Goal: Task Accomplishment & Management: Manage account settings

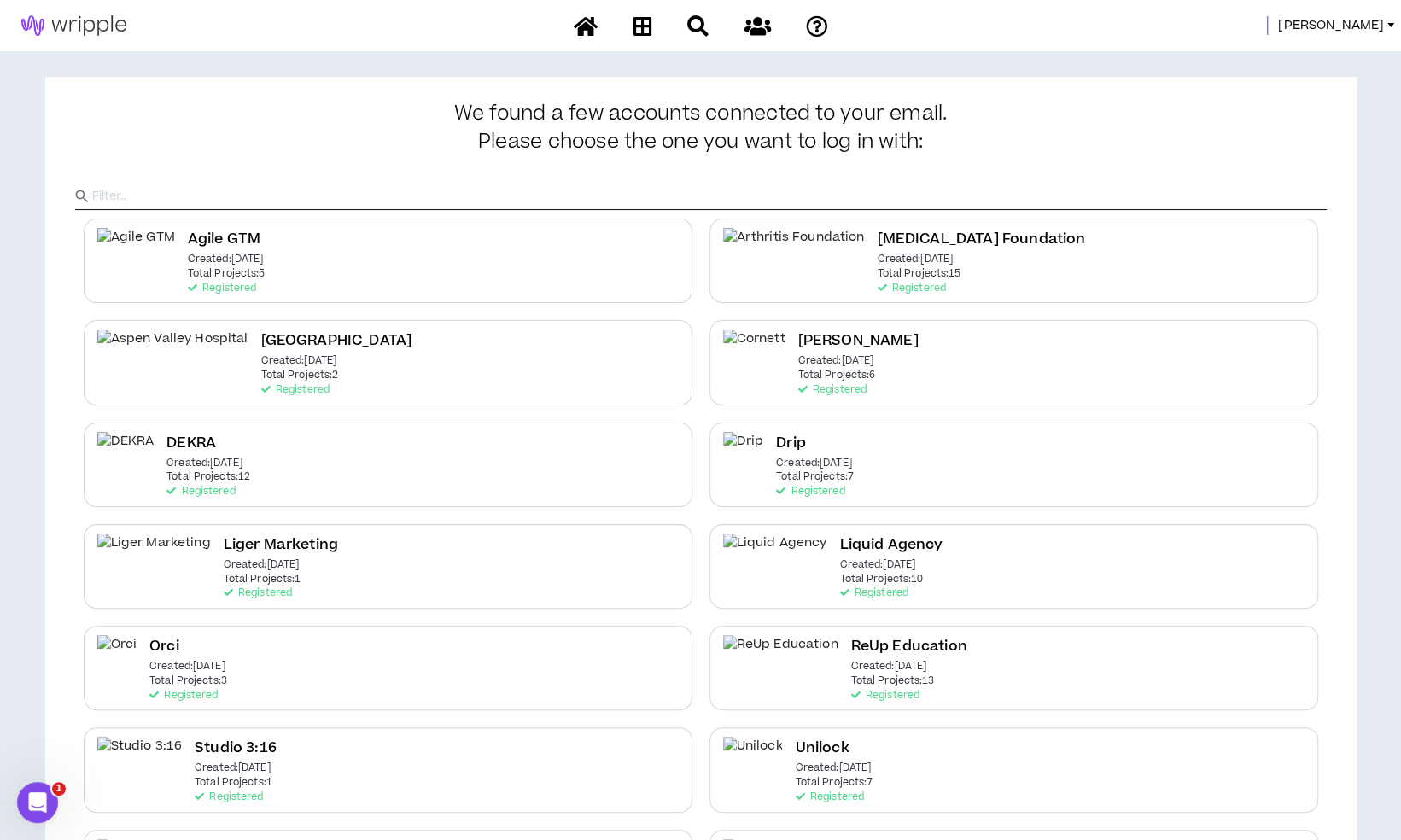
click at [1371, 24] on span "Mason" at bounding box center [1331, 25] width 106 height 19
click at [1352, 62] on link "System Admin Portal" at bounding box center [1313, 58] width 155 height 26
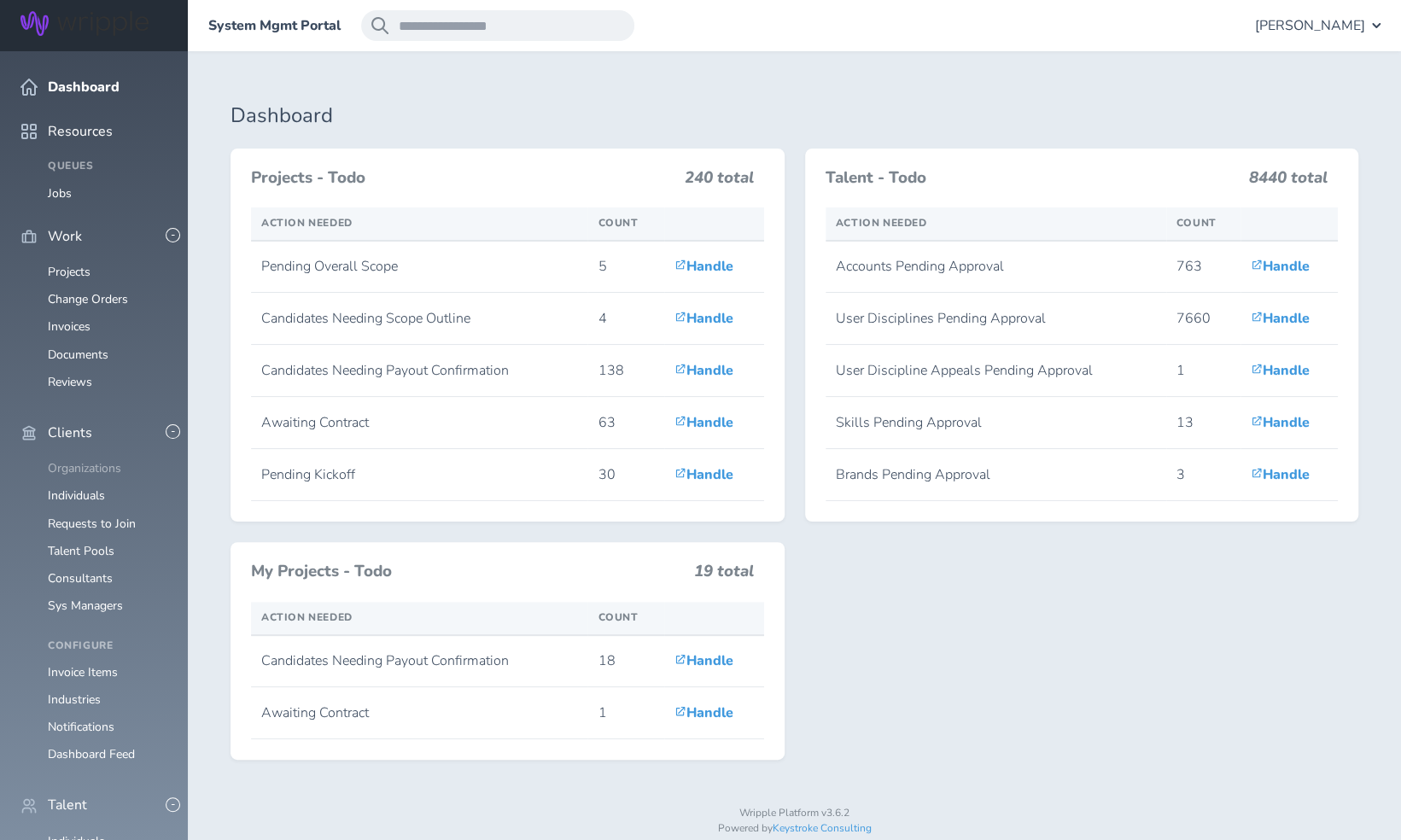
click at [89, 460] on link "Organizations" at bounding box center [84, 468] width 73 height 16
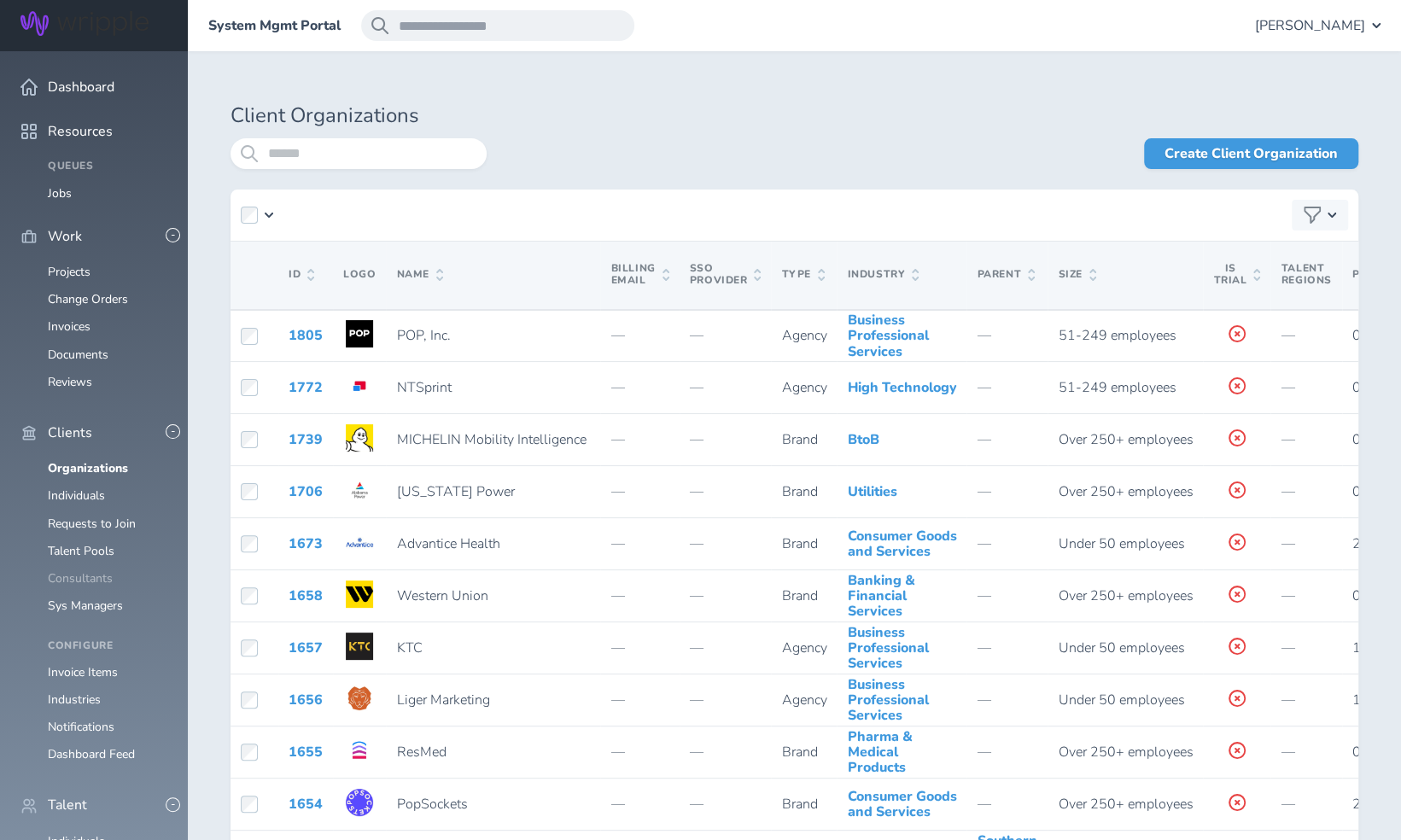
click at [81, 529] on ul "Organizations Individuals Requests to Join Talent Pools Consultants Sys Managers" at bounding box center [94, 536] width 147 height 151
click at [79, 570] on link "Consultants" at bounding box center [80, 578] width 65 height 16
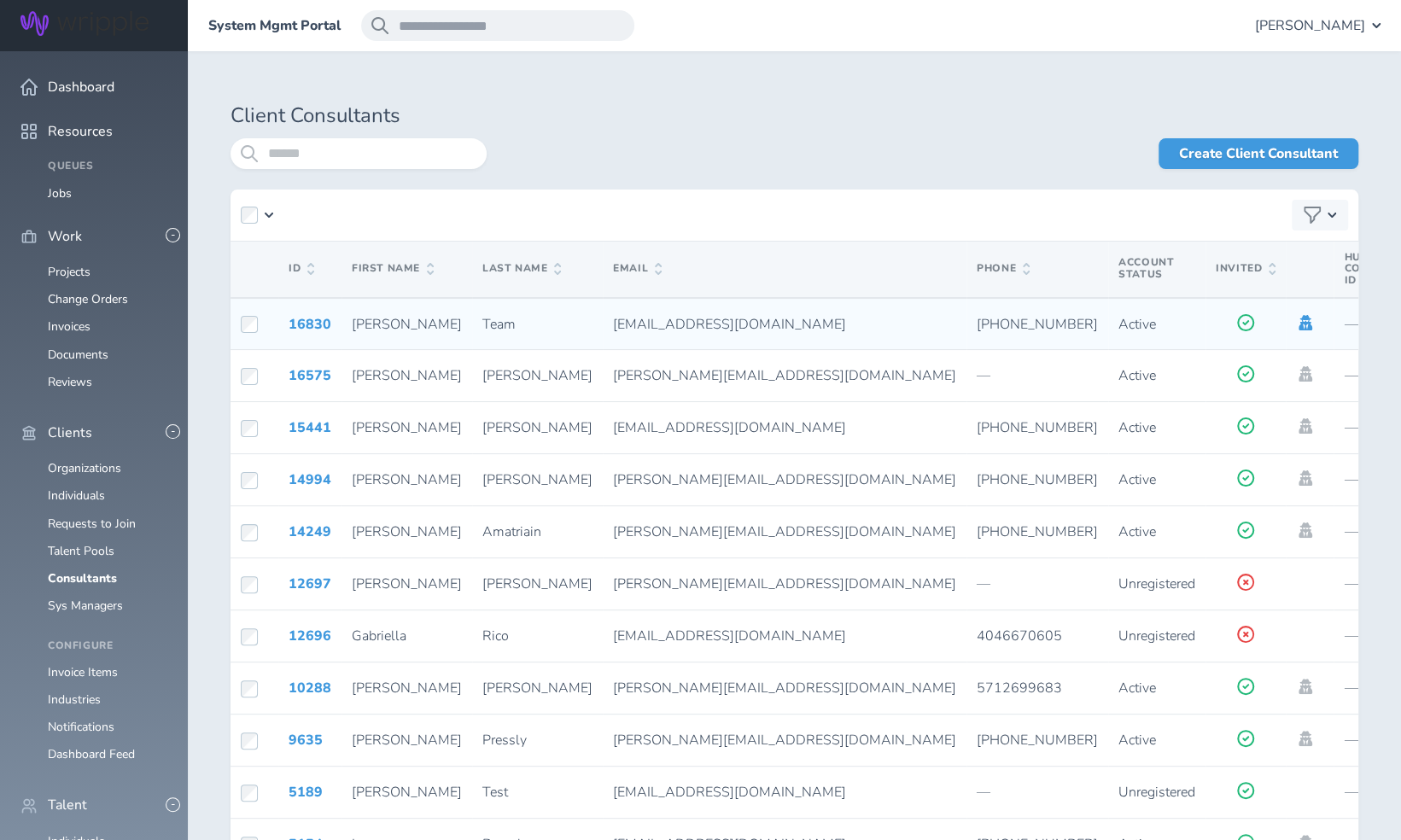
click at [1299, 325] on icon at bounding box center [1306, 322] width 14 height 15
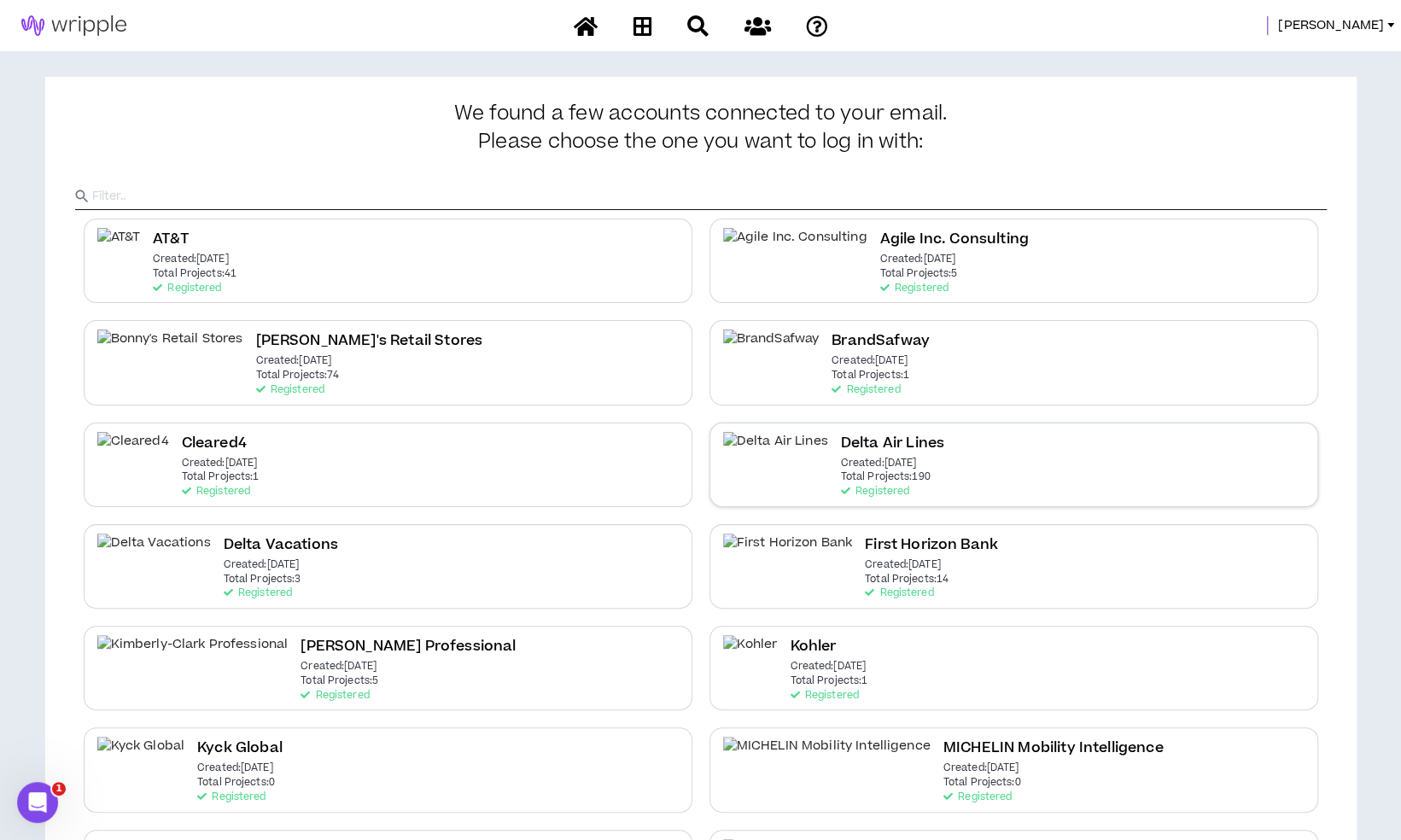
click at [951, 442] on div "Delta Air Lines Created: [DATE] Total Projects: 190 Registered" at bounding box center [1013, 464] width 609 height 85
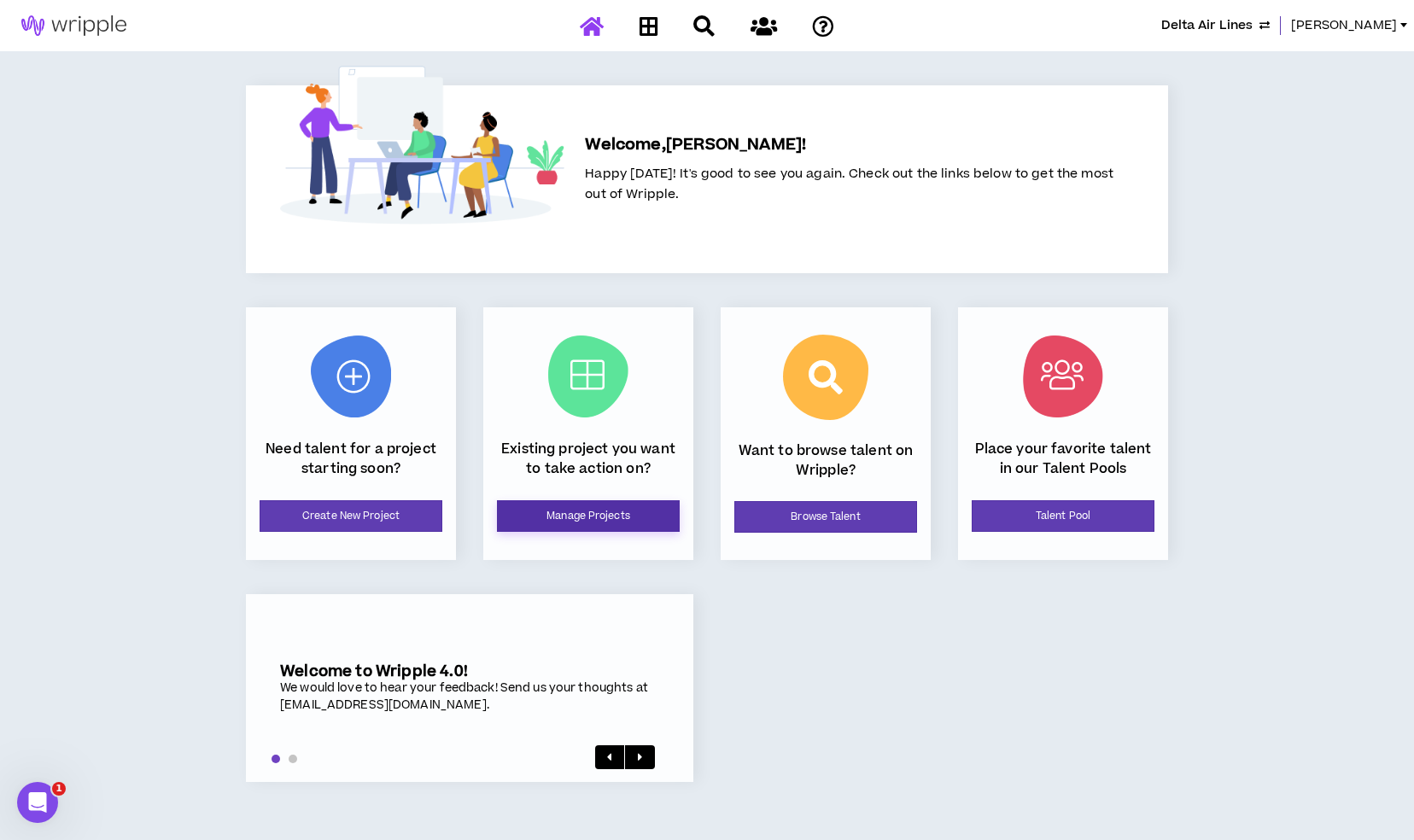
click at [581, 509] on link "Manage Projects" at bounding box center [588, 516] width 183 height 32
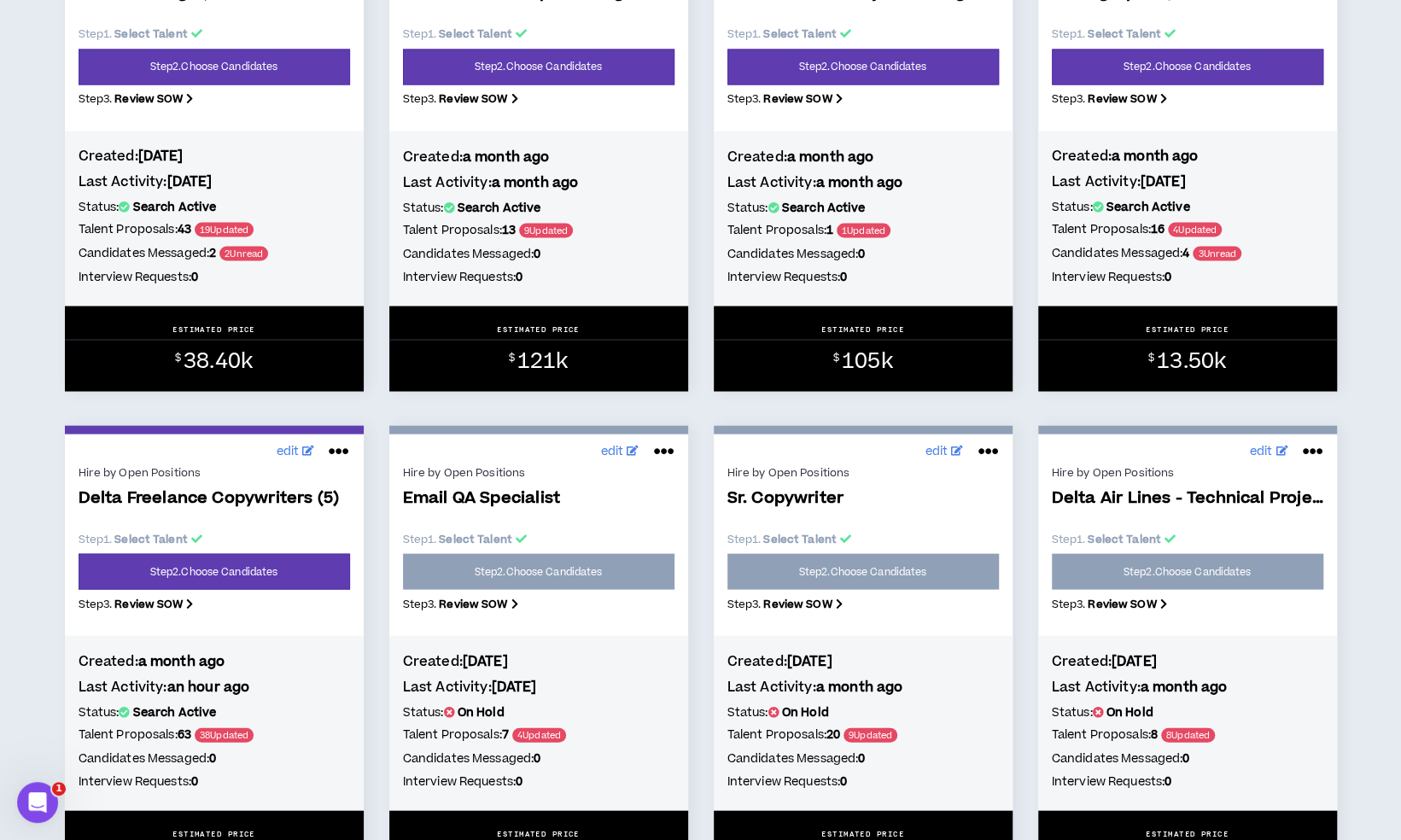
scroll to position [2219, 0]
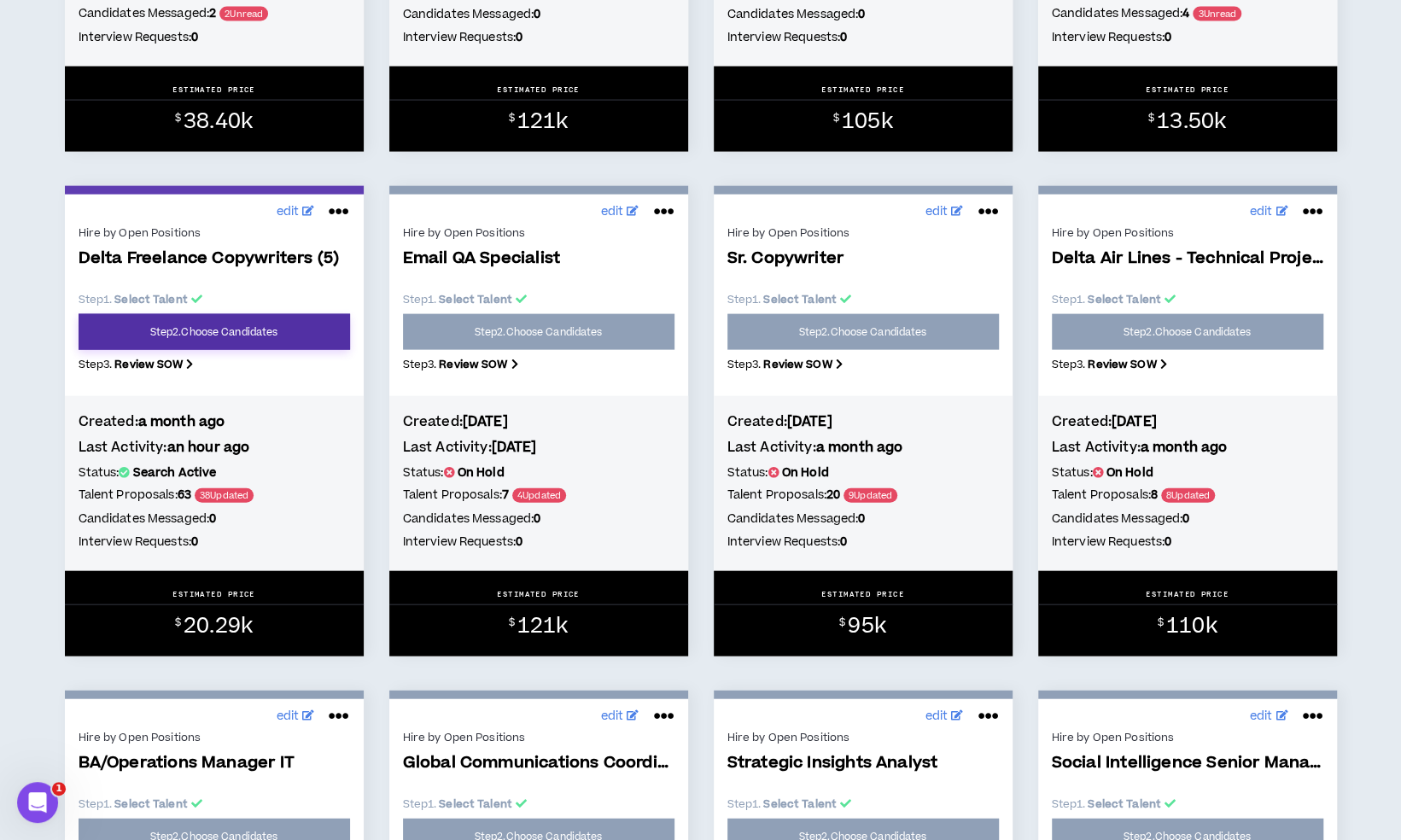
click at [202, 333] on link "Step 2 . Choose Candidates" at bounding box center [215, 332] width 272 height 36
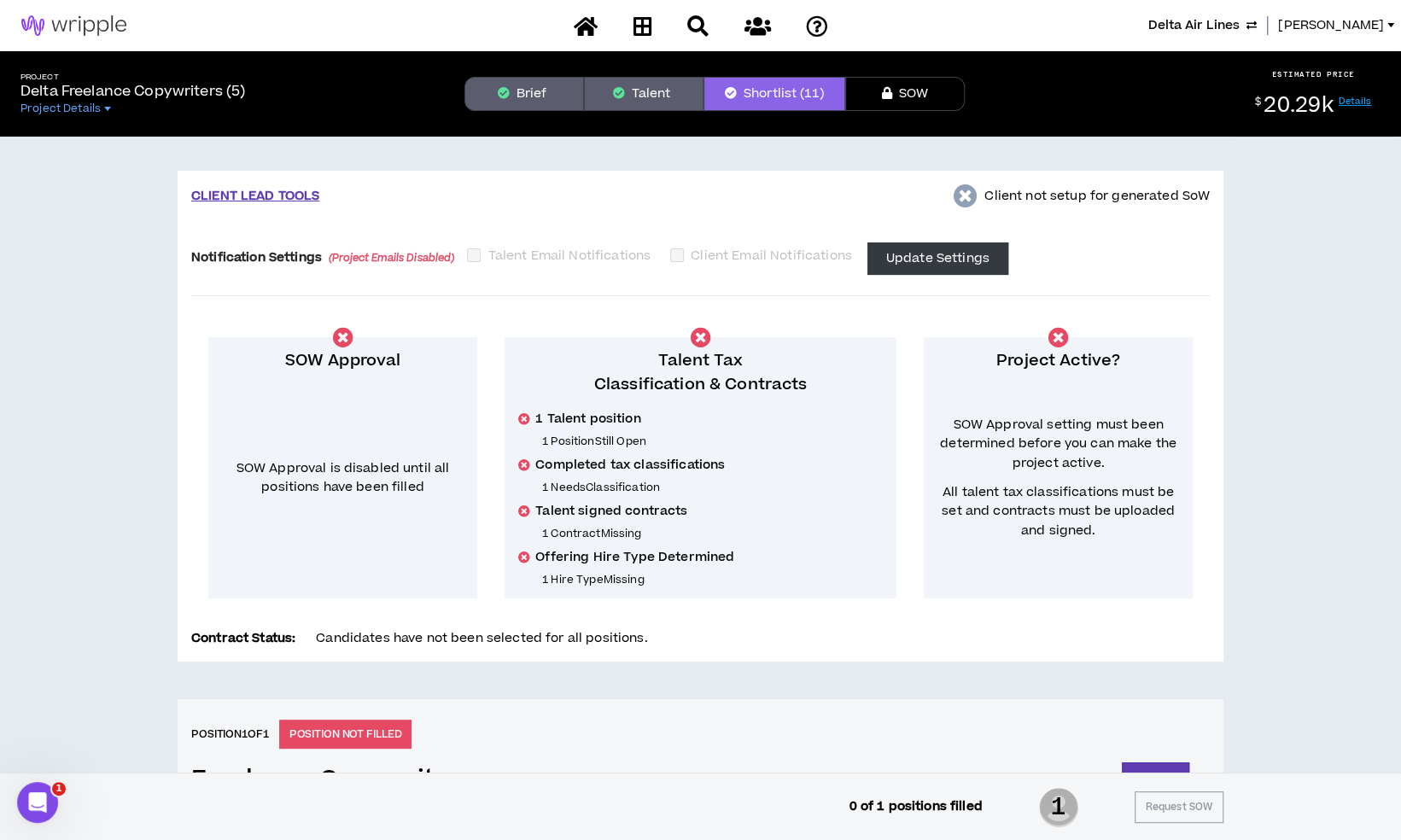
drag, startPoint x: 684, startPoint y: 100, endPoint x: 591, endPoint y: 99, distance: 93.0
click at [684, 100] on button "Talent" at bounding box center [644, 94] width 120 height 34
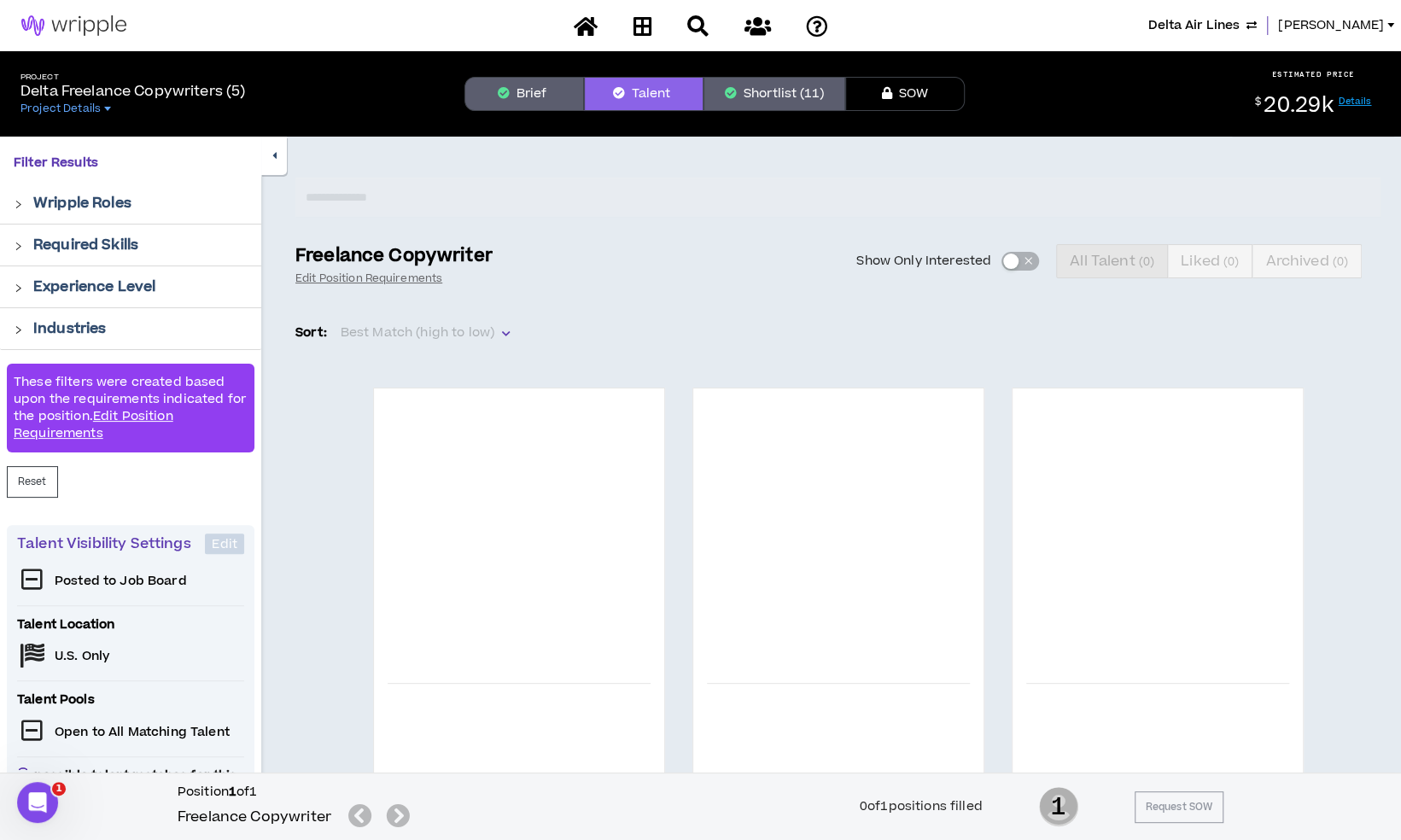
click at [566, 92] on button "Brief" at bounding box center [525, 94] width 120 height 34
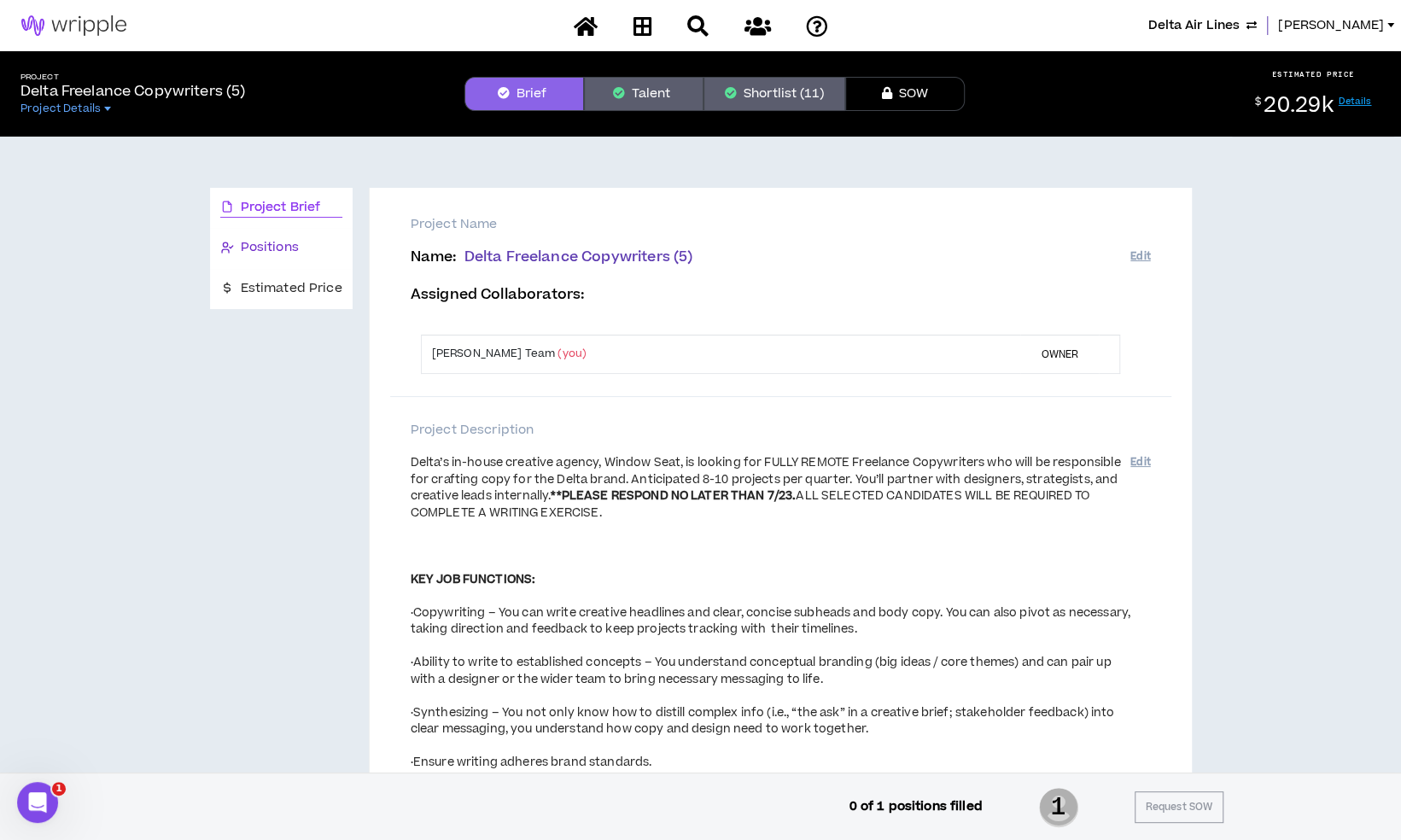
click at [291, 241] on span "Positions" at bounding box center [270, 247] width 58 height 19
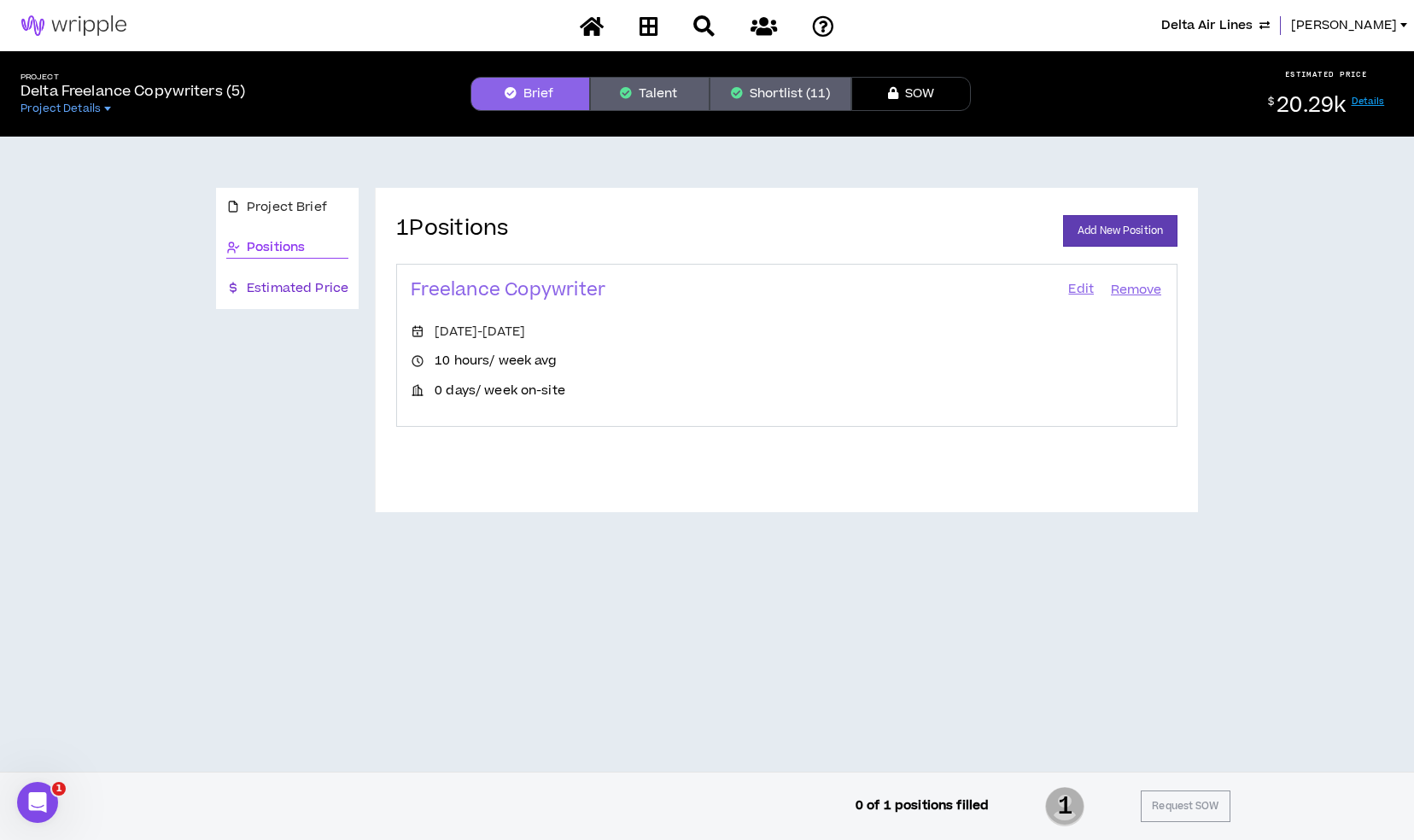
drag, startPoint x: 308, startPoint y: 290, endPoint x: 343, endPoint y: 289, distance: 35.0
click at [308, 290] on span "Estimated Price" at bounding box center [298, 288] width 102 height 19
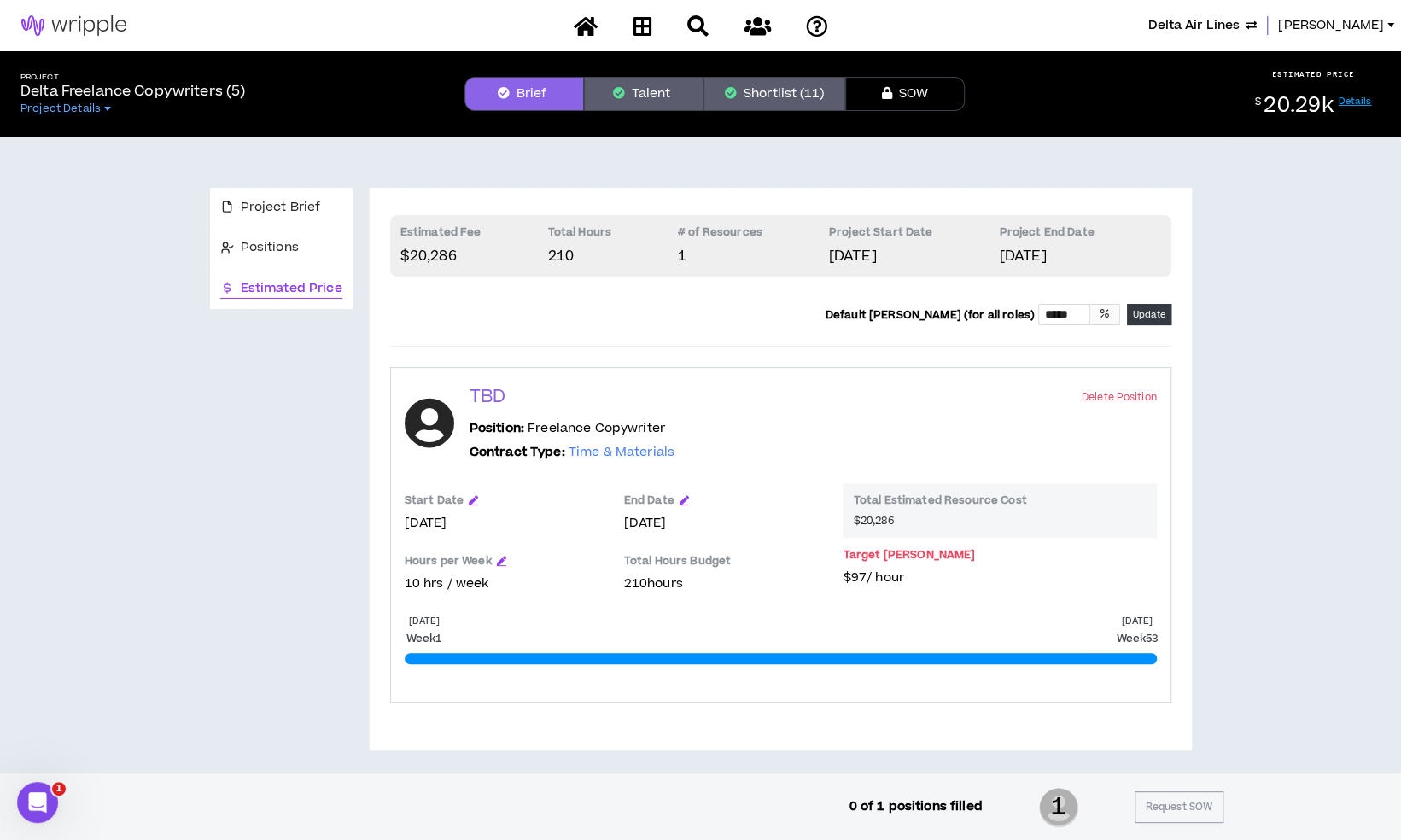
click at [467, 503] on div "Start Date" at bounding box center [506, 503] width 203 height 21
click at [470, 496] on icon "button" at bounding box center [473, 499] width 9 height 9
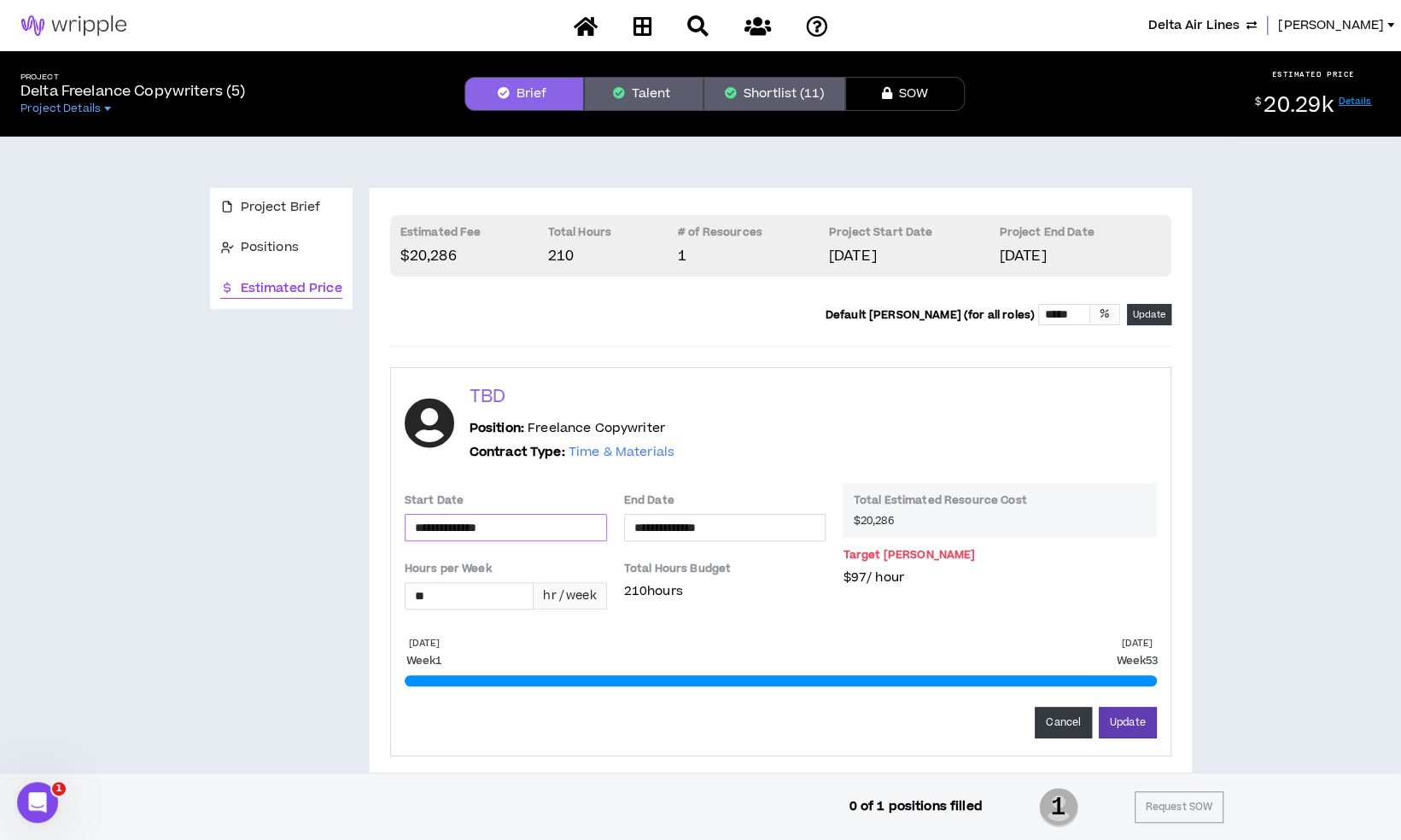
click at [481, 518] on input "**********" at bounding box center [506, 527] width 182 height 19
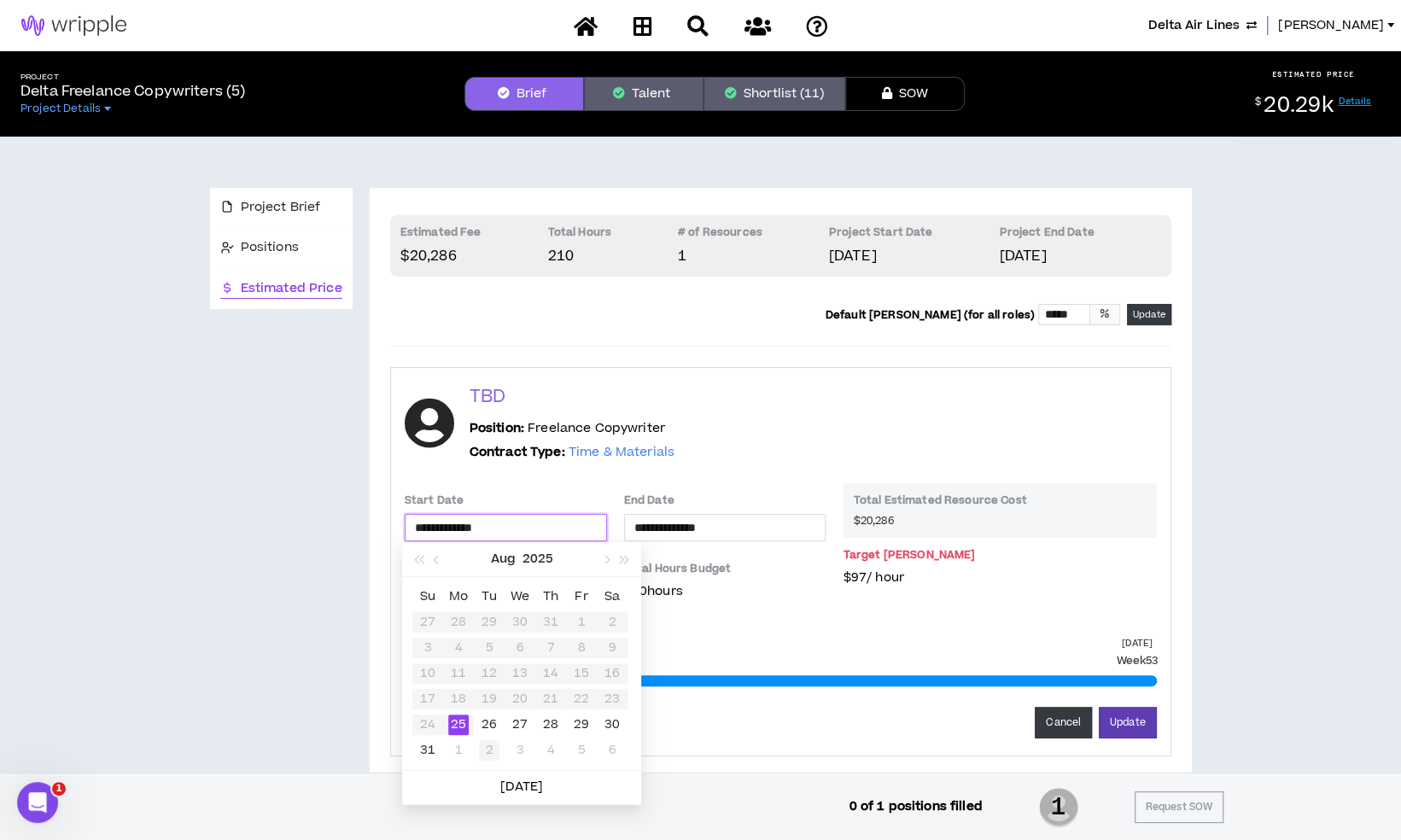
type input "**********"
click at [489, 747] on div "2" at bounding box center [489, 750] width 21 height 21
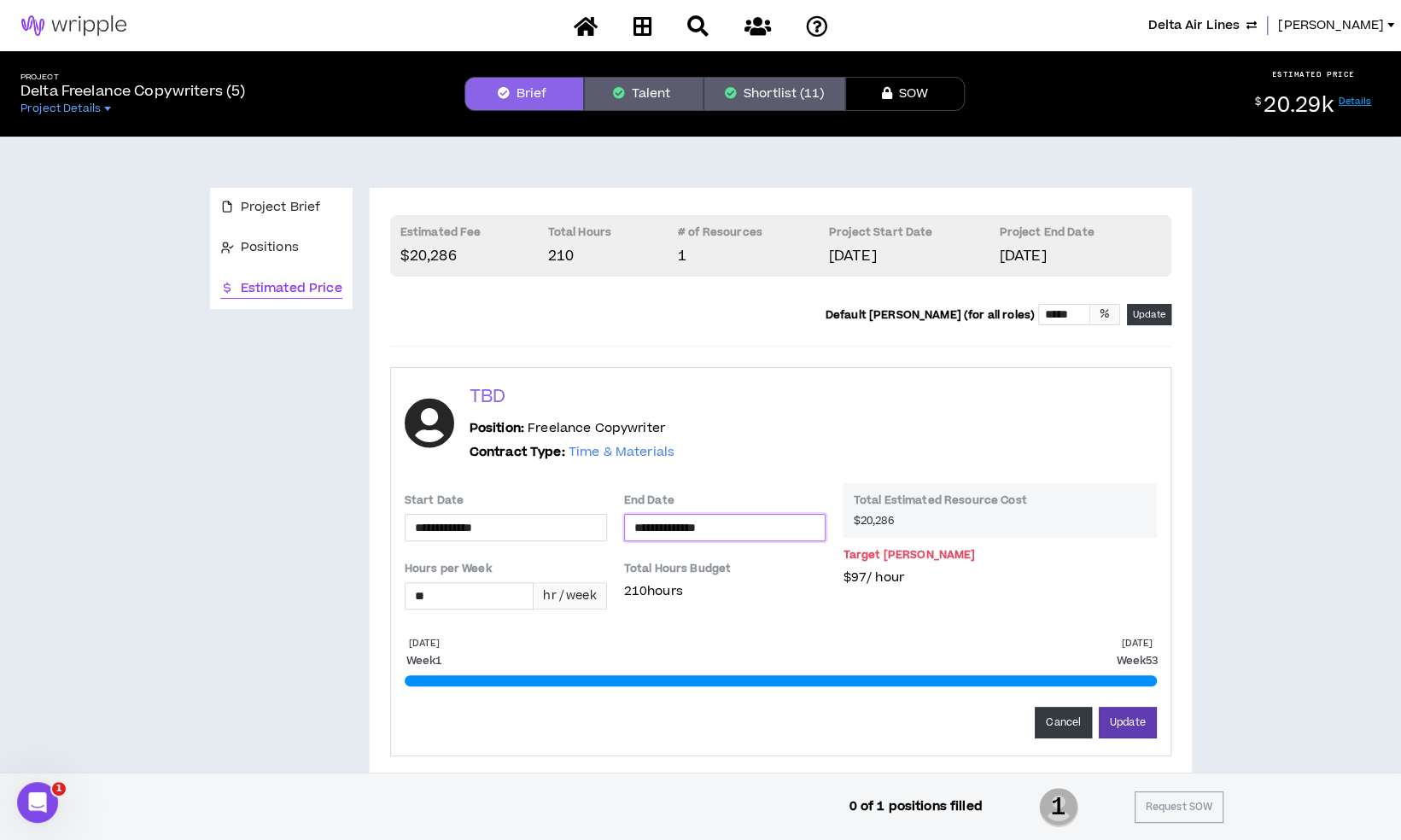
click at [718, 530] on input "**********" at bounding box center [725, 527] width 182 height 19
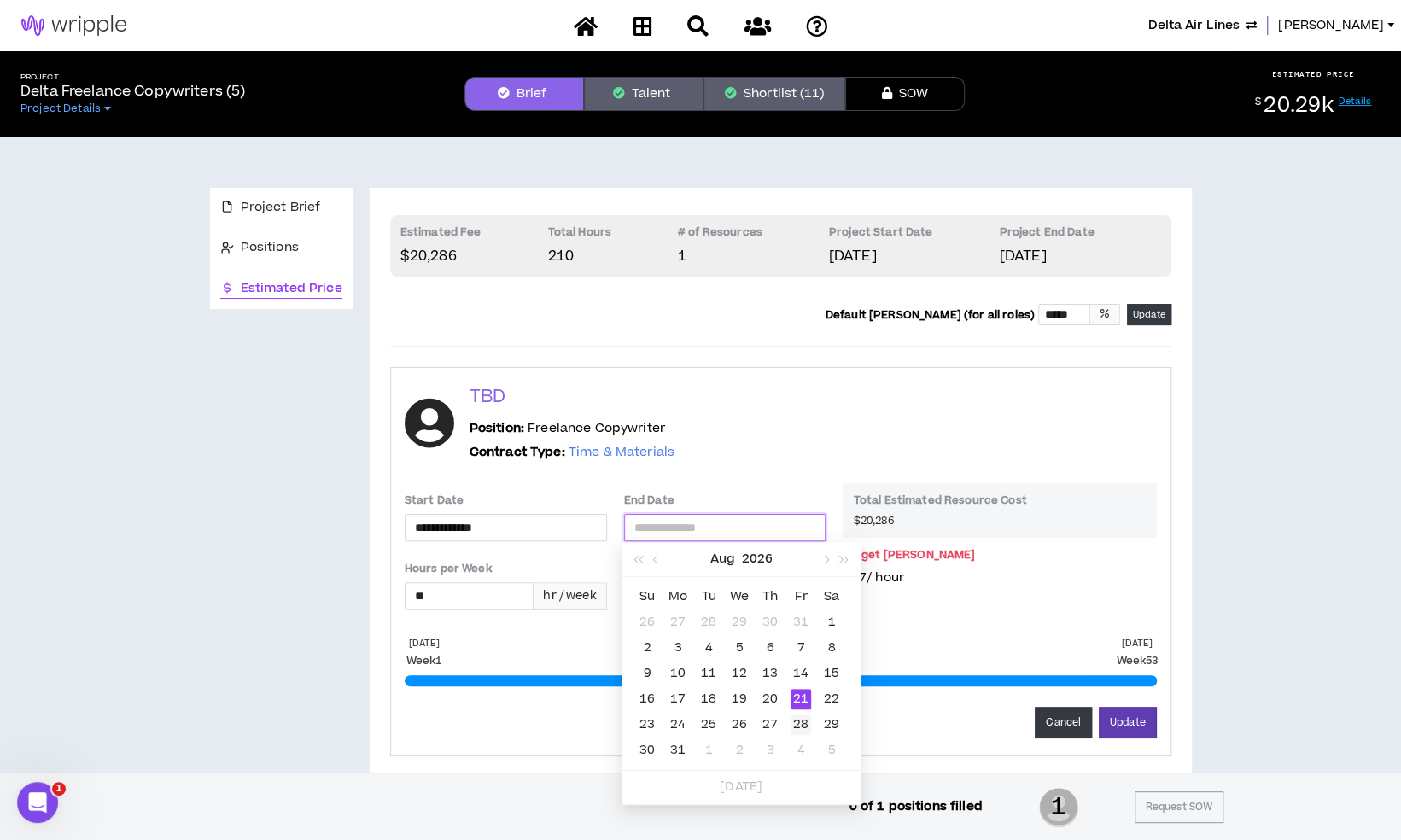
type input "**********"
click at [796, 724] on div "28" at bounding box center [800, 724] width 21 height 21
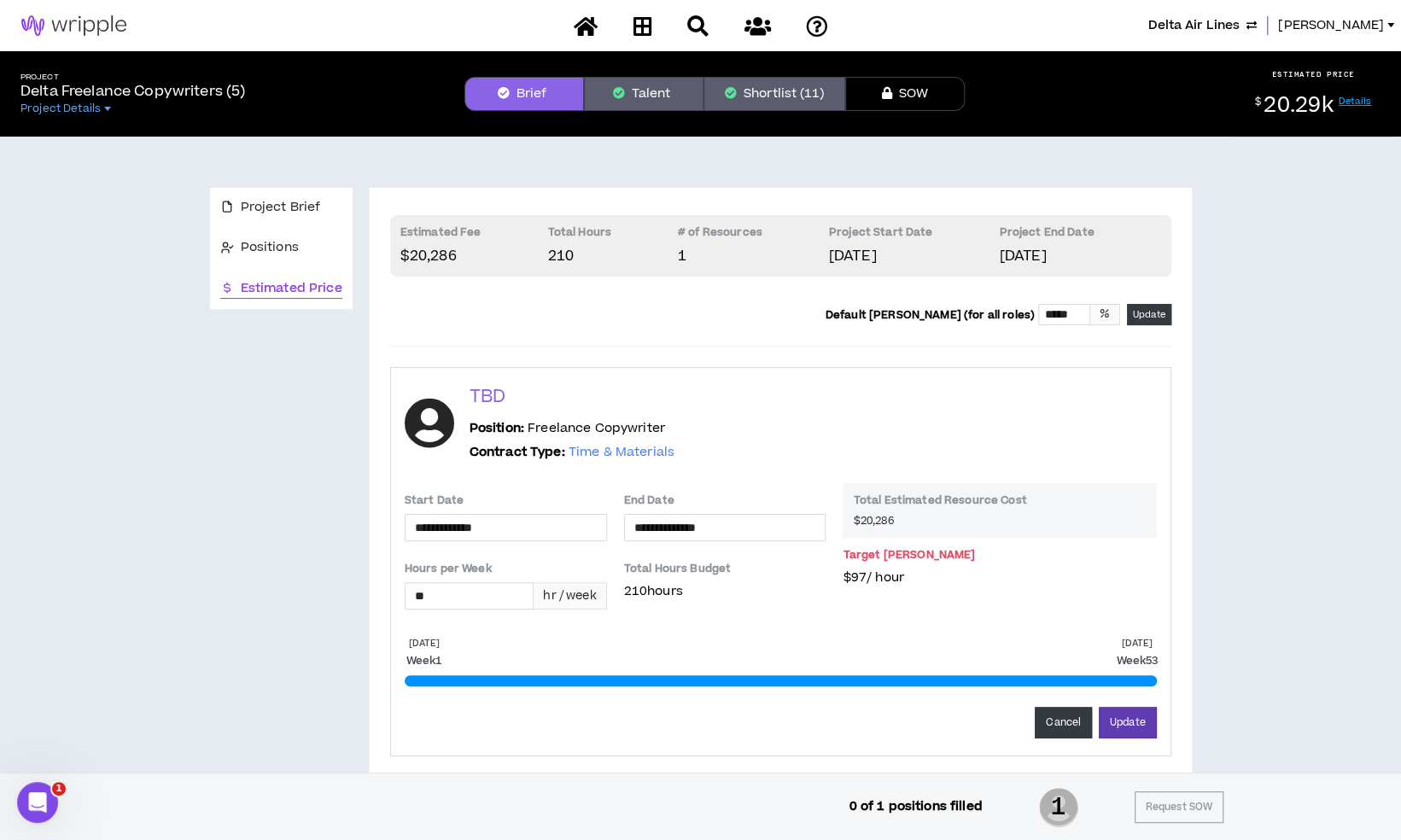
click at [730, 430] on div "Position: Freelance Copywriter Contract Type: Time & Materials" at bounding box center [813, 441] width 688 height 44
click at [1111, 714] on button "Update" at bounding box center [1128, 722] width 58 height 32
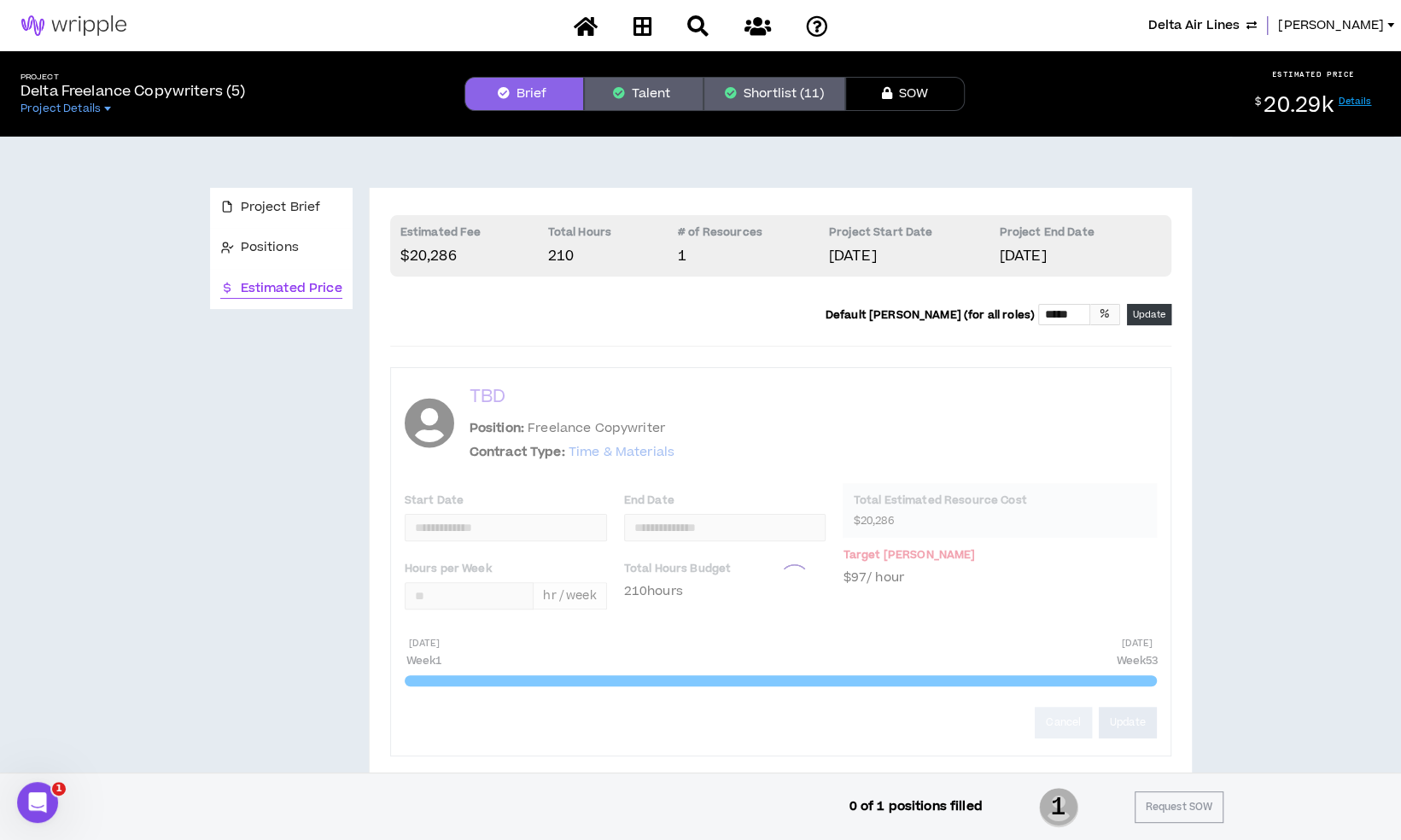
drag, startPoint x: 1106, startPoint y: 715, endPoint x: 800, endPoint y: 434, distance: 415.4
click at [800, 434] on div "**********" at bounding box center [780, 571] width 781 height 410
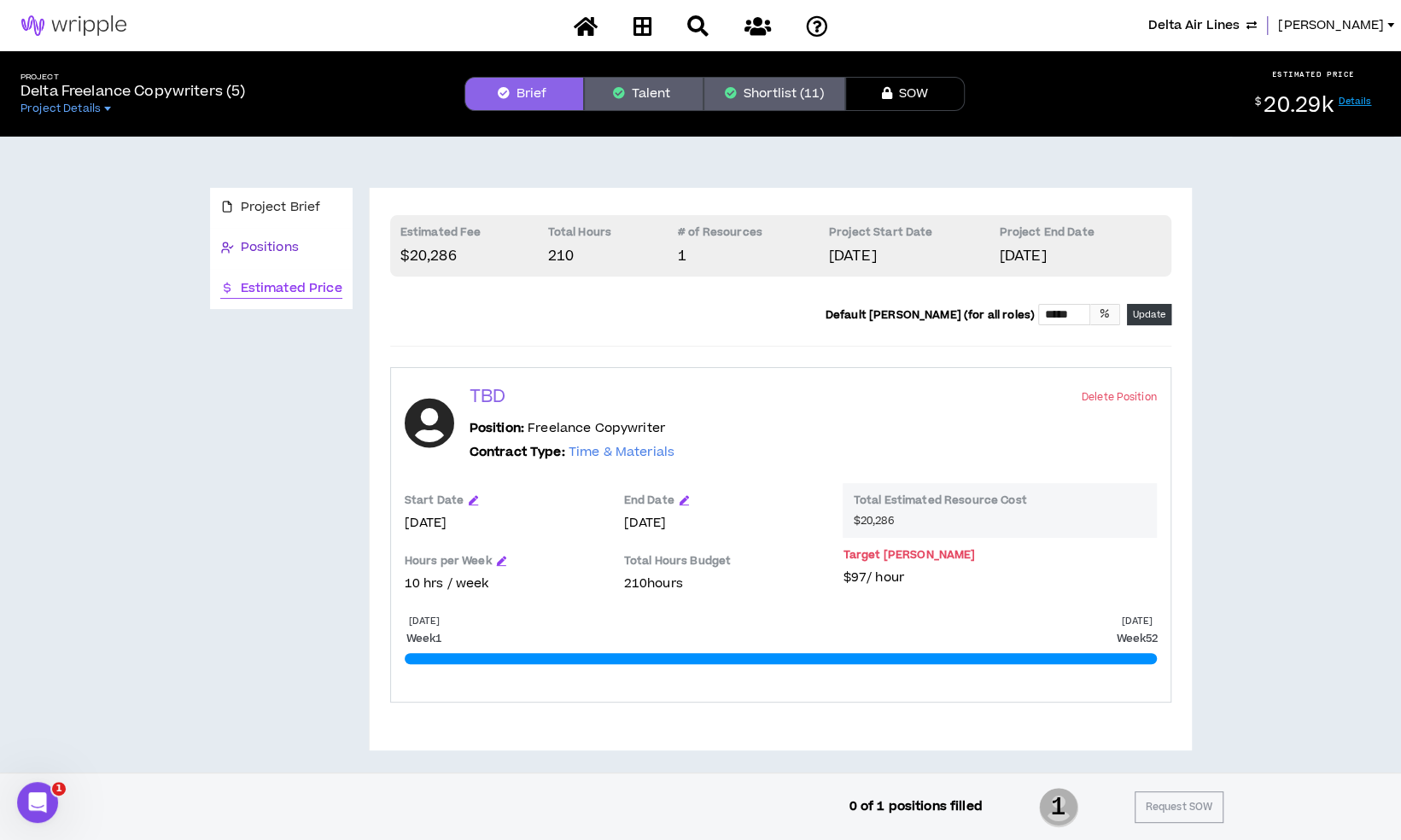
click at [308, 248] on div "Positions" at bounding box center [281, 247] width 122 height 19
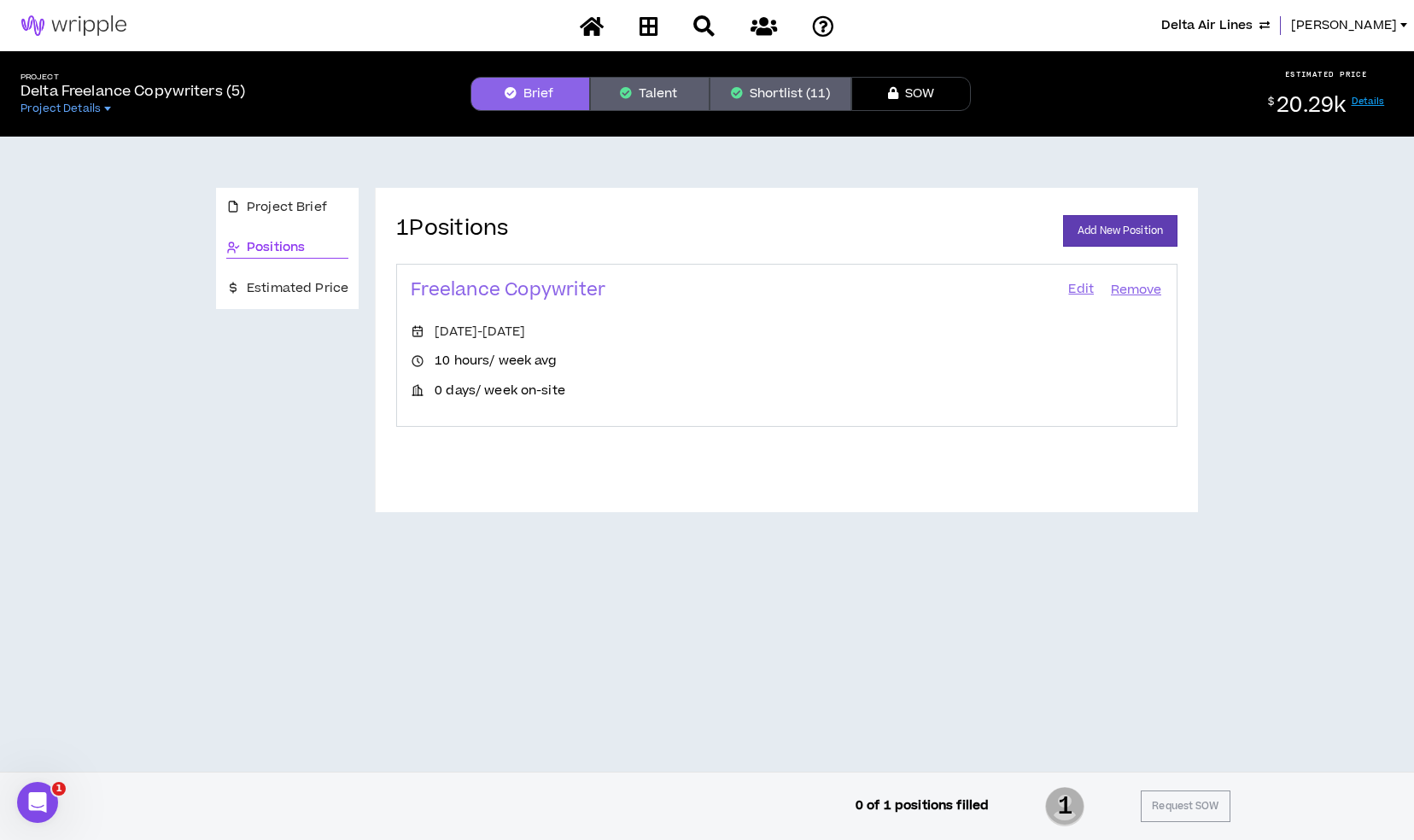
click at [816, 97] on button "Shortlist (11)" at bounding box center [780, 94] width 142 height 34
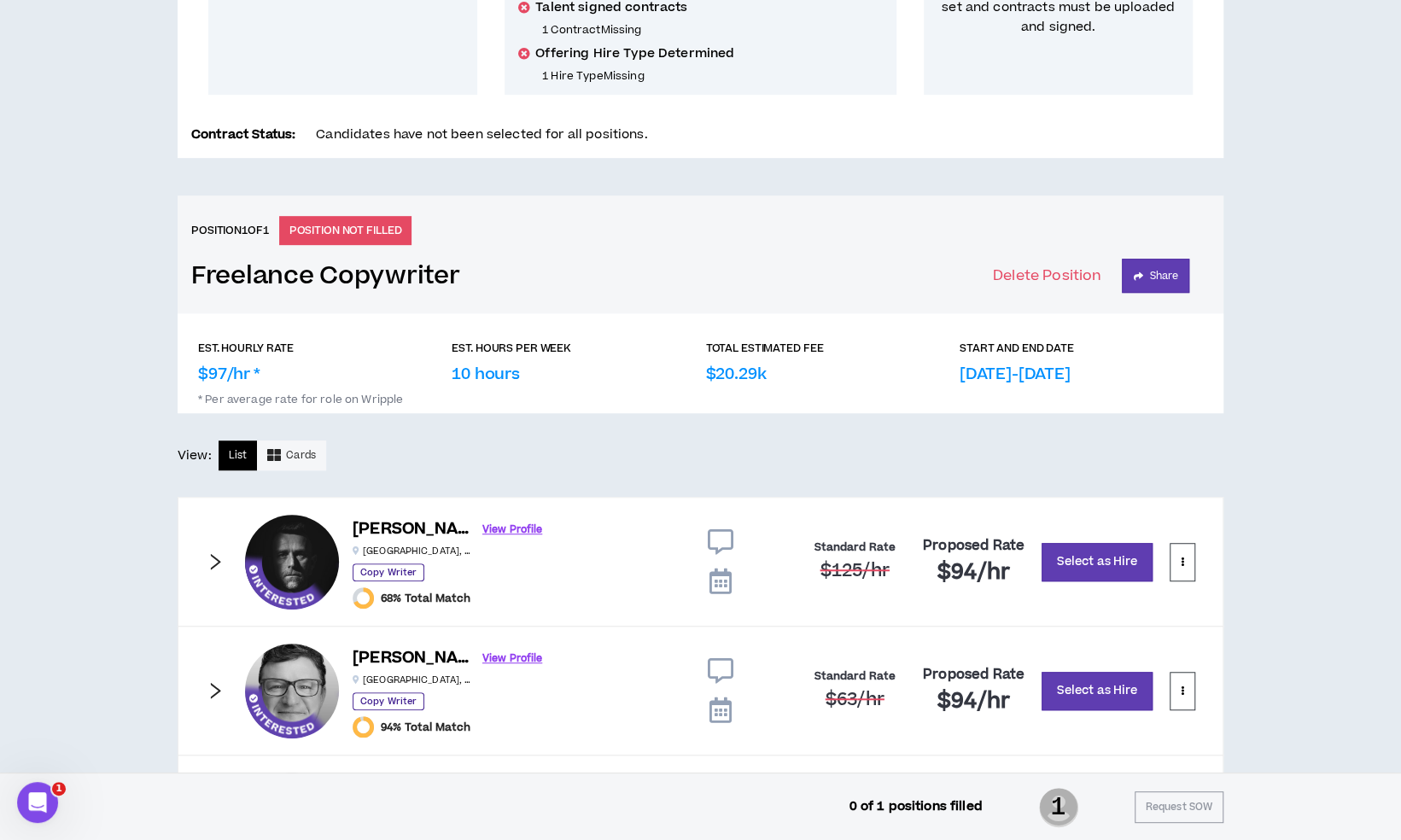
scroll to position [547, 0]
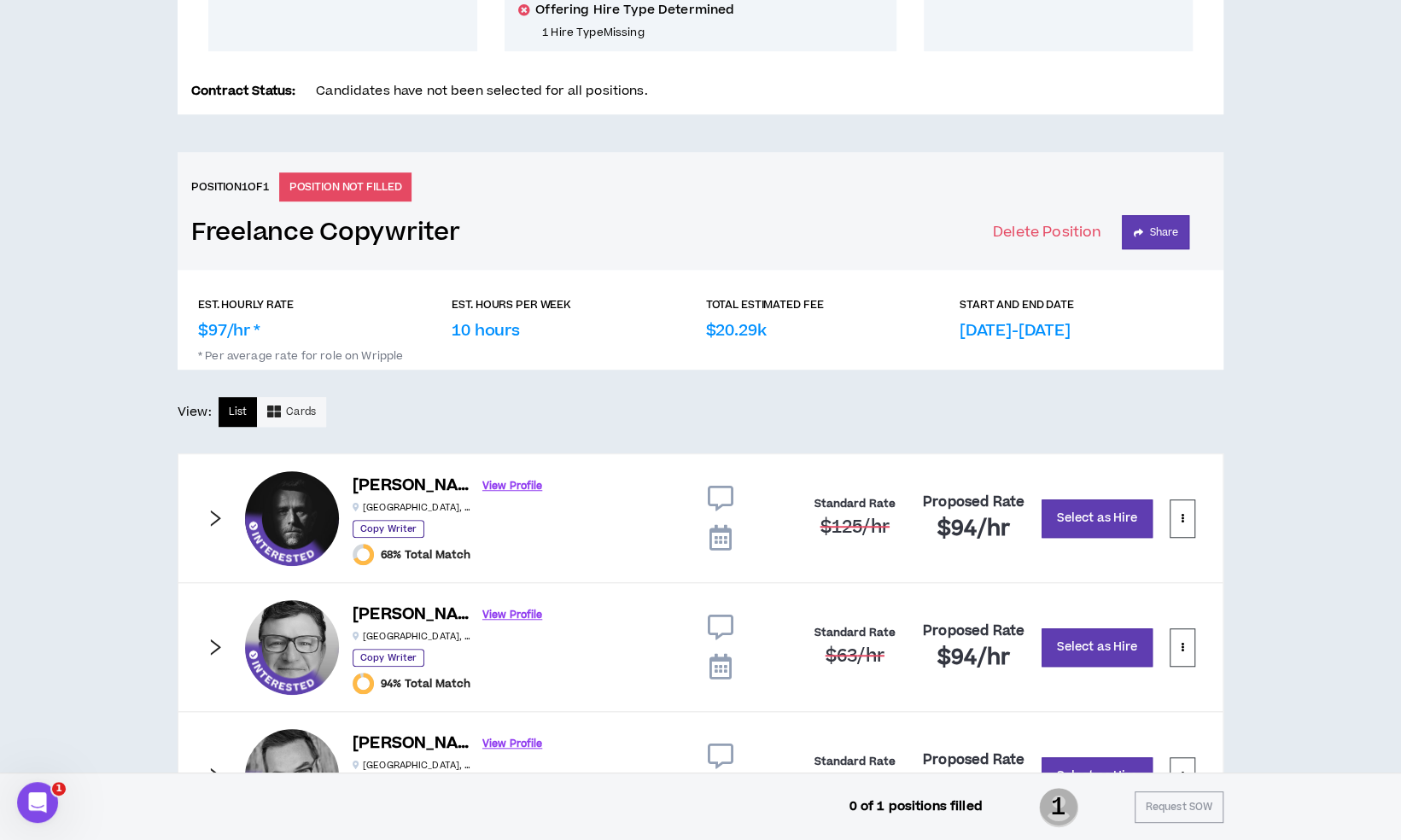
drag, startPoint x: 959, startPoint y: 326, endPoint x: 1190, endPoint y: 328, distance: 231.0
click at [1190, 328] on div "START AND END DATE [DATE]-[DATE]" at bounding box center [1081, 319] width 244 height 45
copy p "[DATE]-[DATE]"
click at [941, 301] on div "TOTAL ESTIMATED FEE $20.29k" at bounding box center [828, 319] width 244 height 45
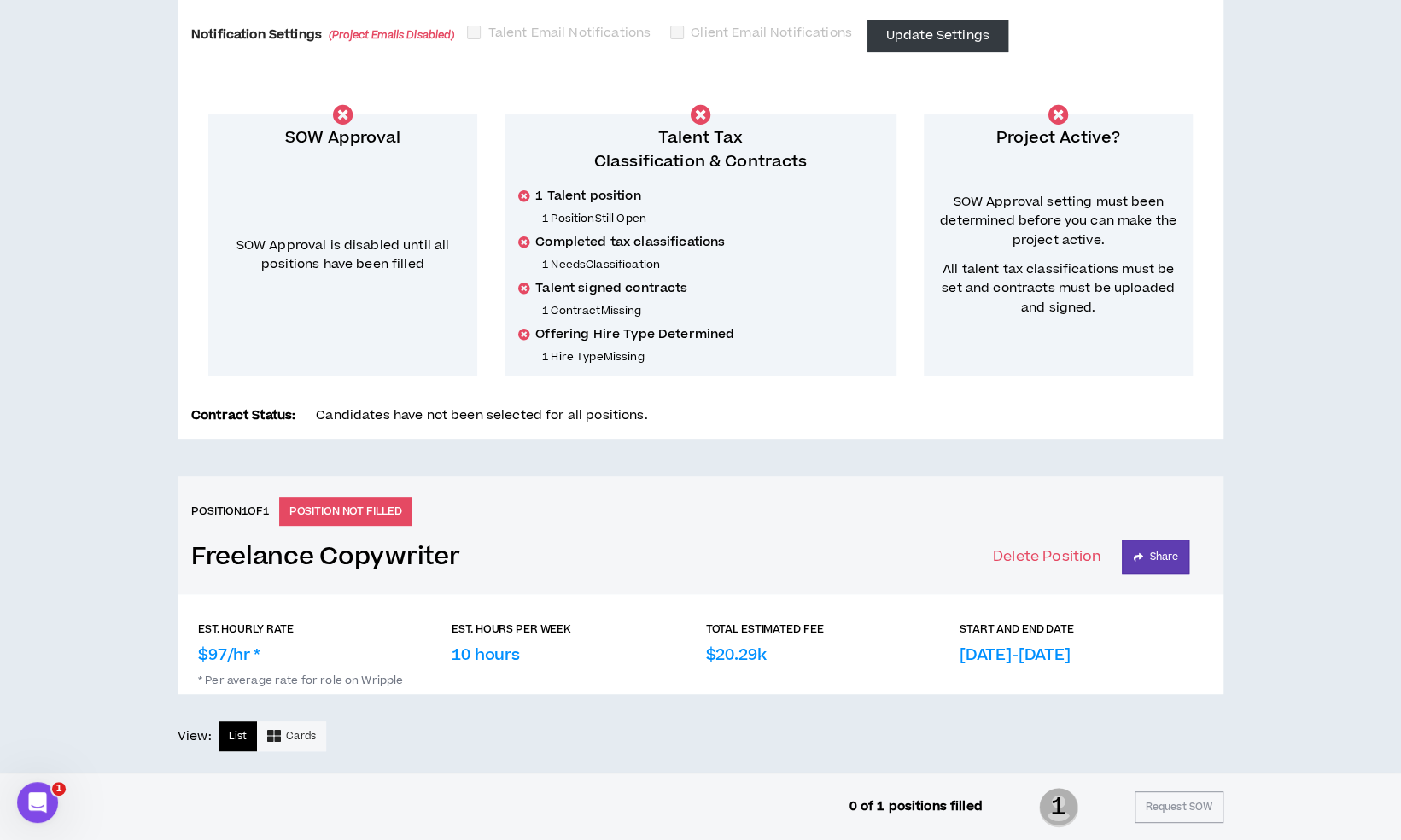
scroll to position [0, 0]
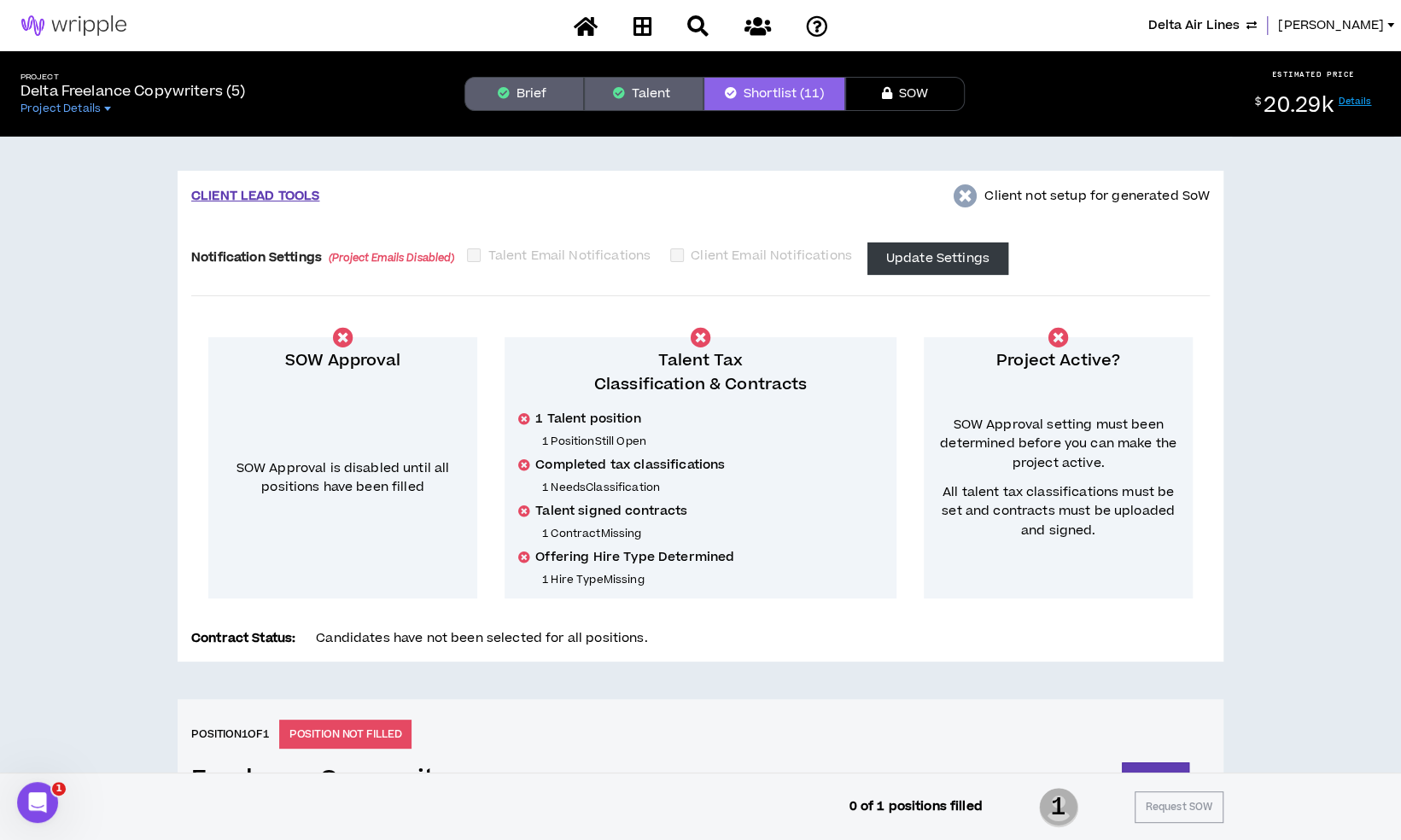
click at [651, 105] on button "Talent" at bounding box center [644, 94] width 120 height 34
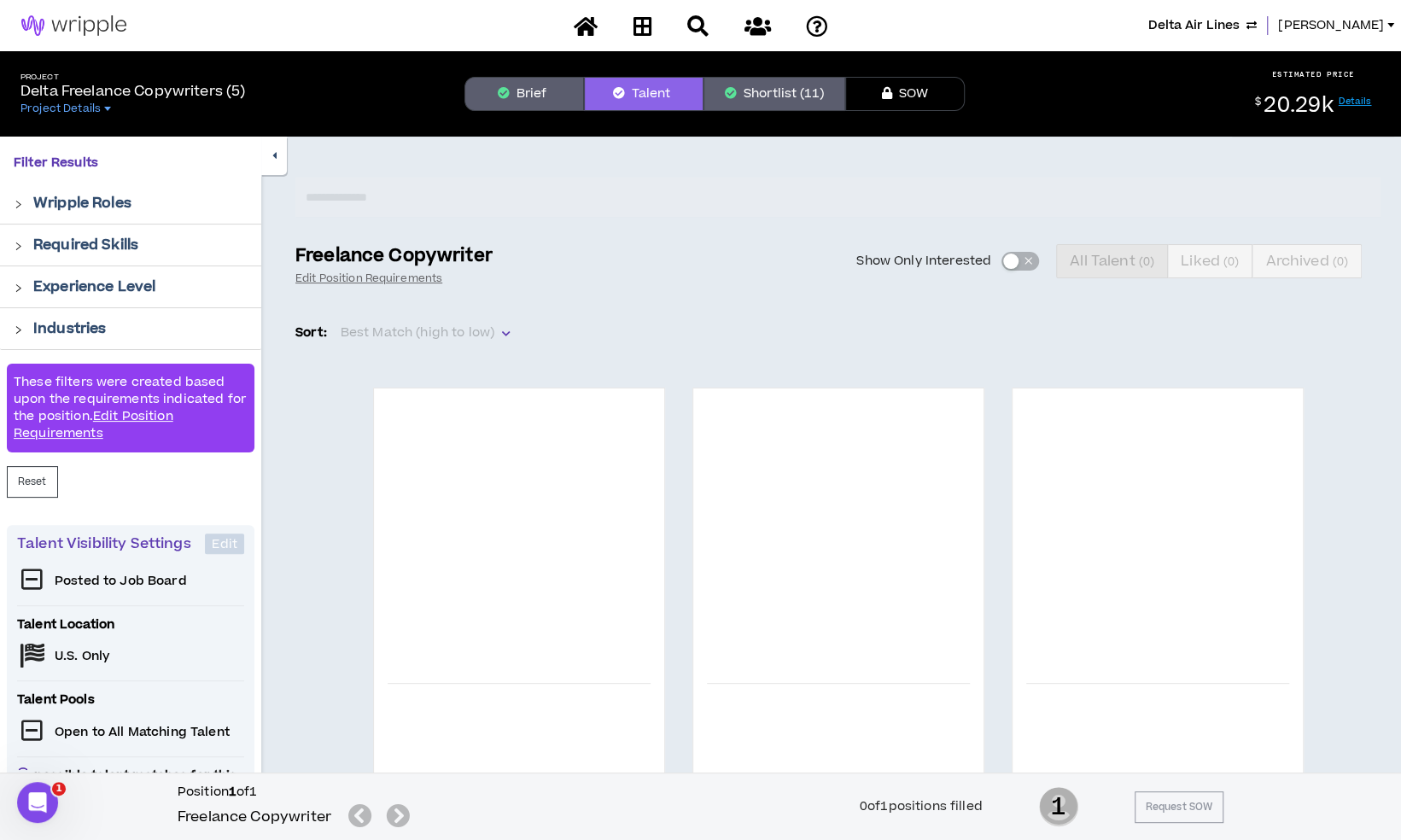
click at [537, 85] on button "Brief" at bounding box center [525, 94] width 120 height 34
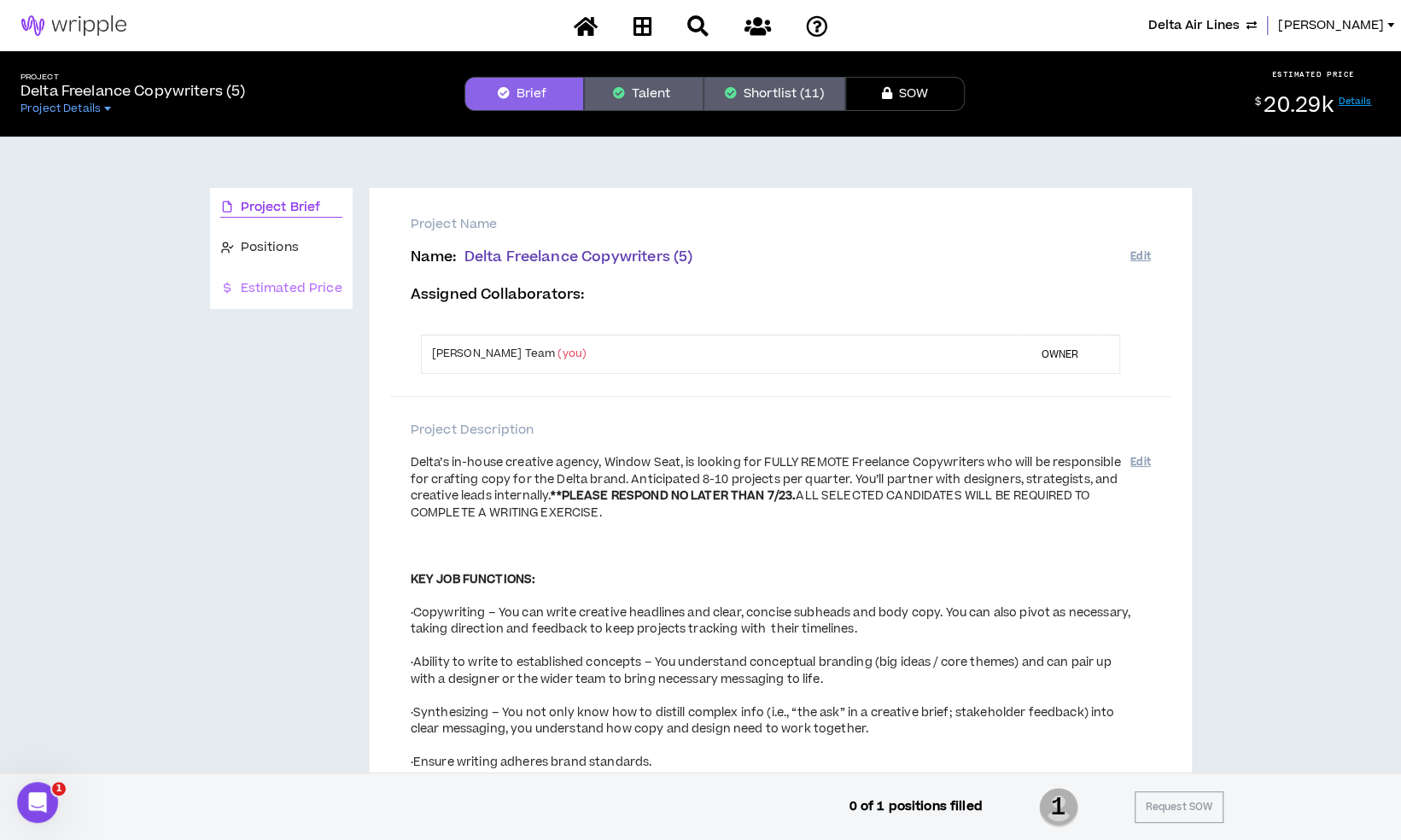
click at [275, 275] on div "Estimated Price" at bounding box center [281, 289] width 143 height 40
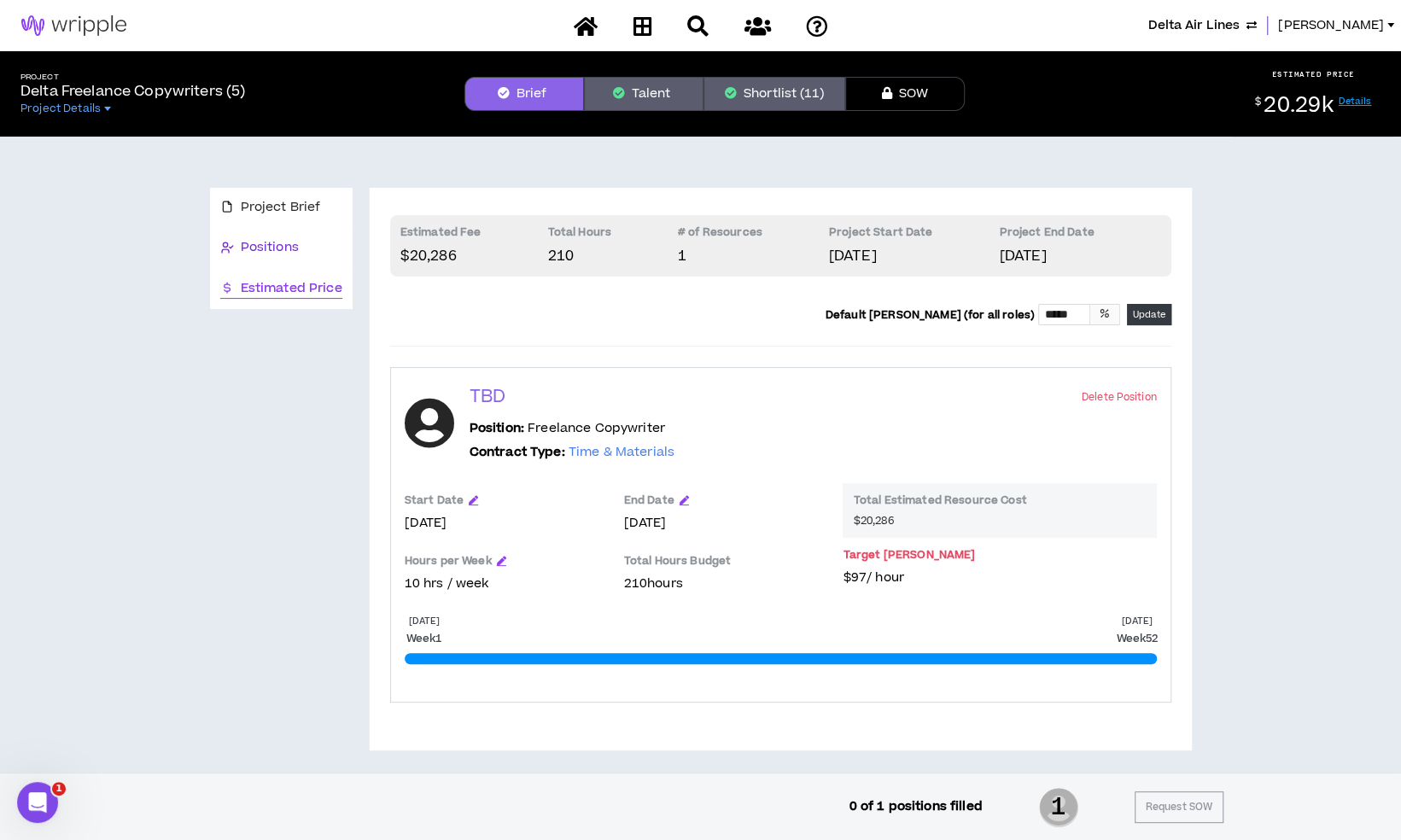
click at [279, 240] on span "Positions" at bounding box center [270, 247] width 58 height 19
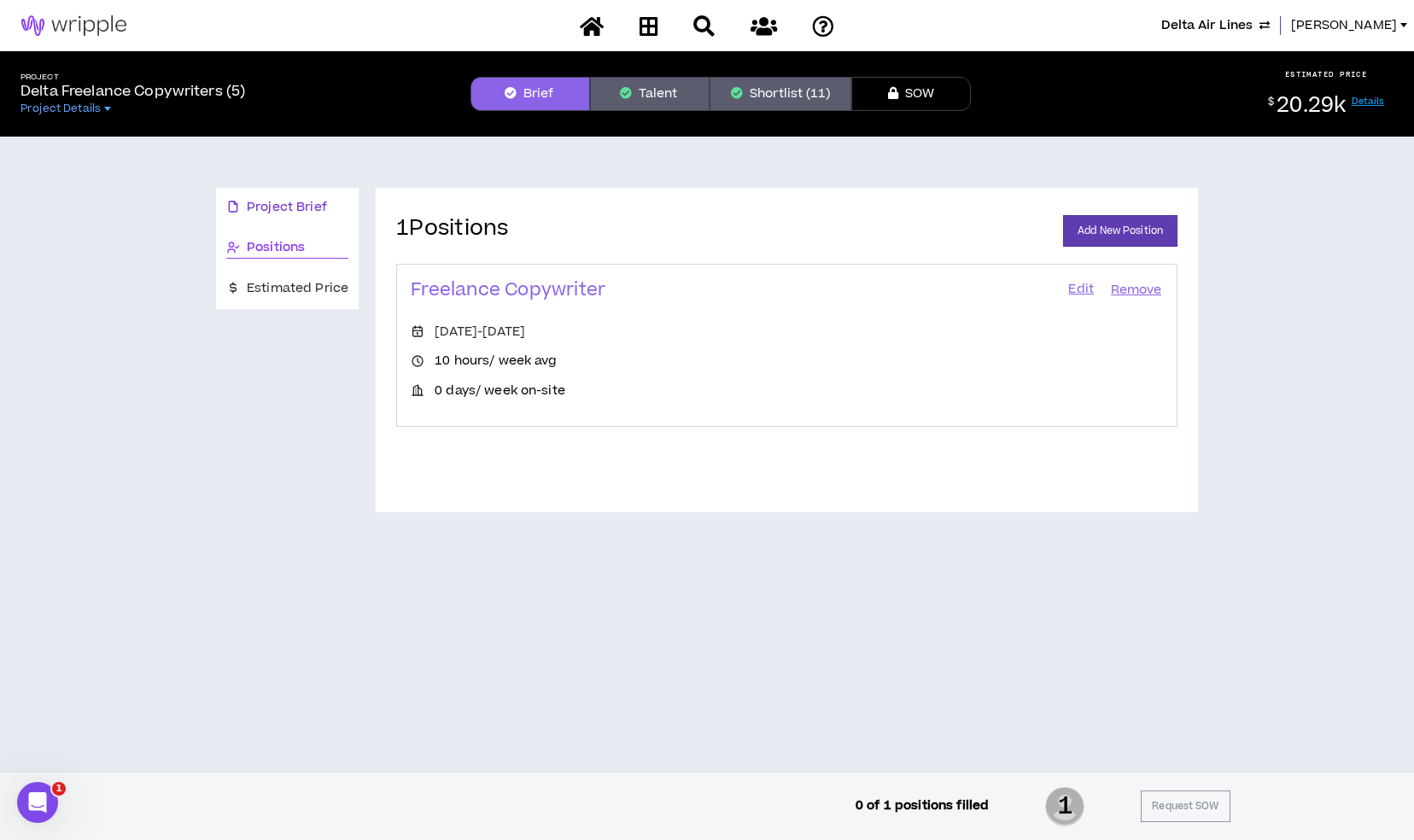
click at [284, 213] on span "Project Brief" at bounding box center [287, 207] width 80 height 19
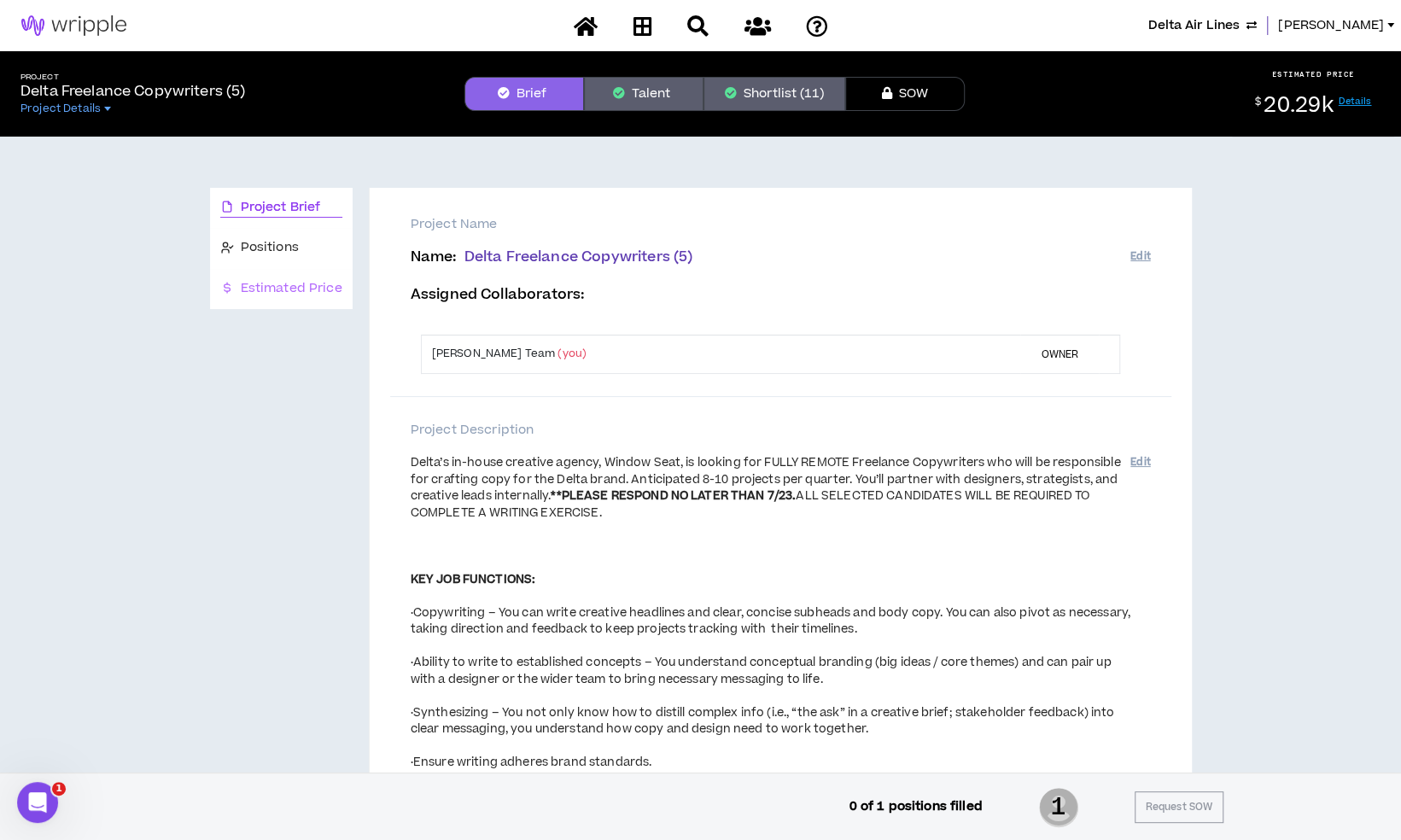
click at [294, 298] on div "Estimated Price" at bounding box center [281, 289] width 143 height 40
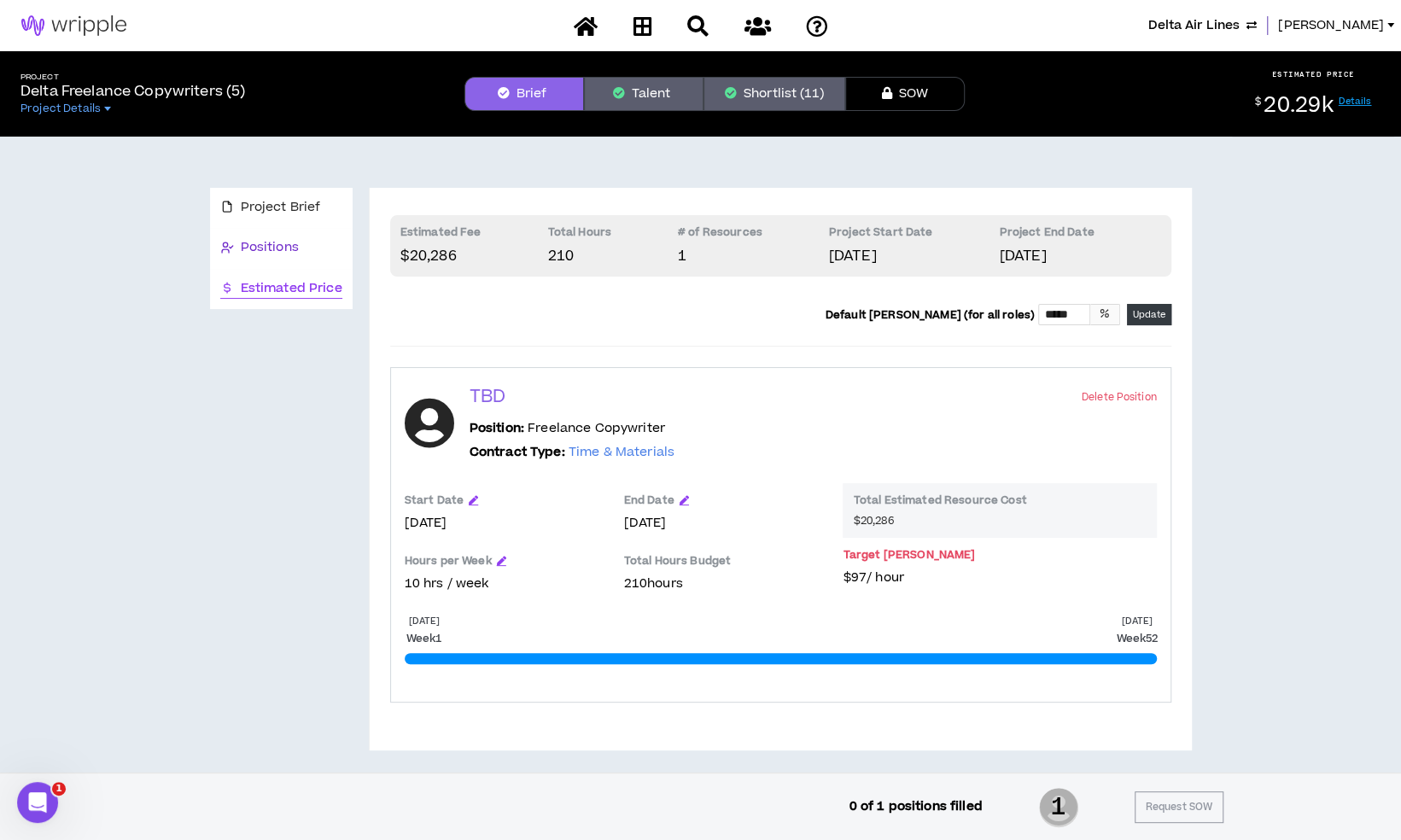
click at [297, 250] on span "Positions" at bounding box center [270, 247] width 58 height 19
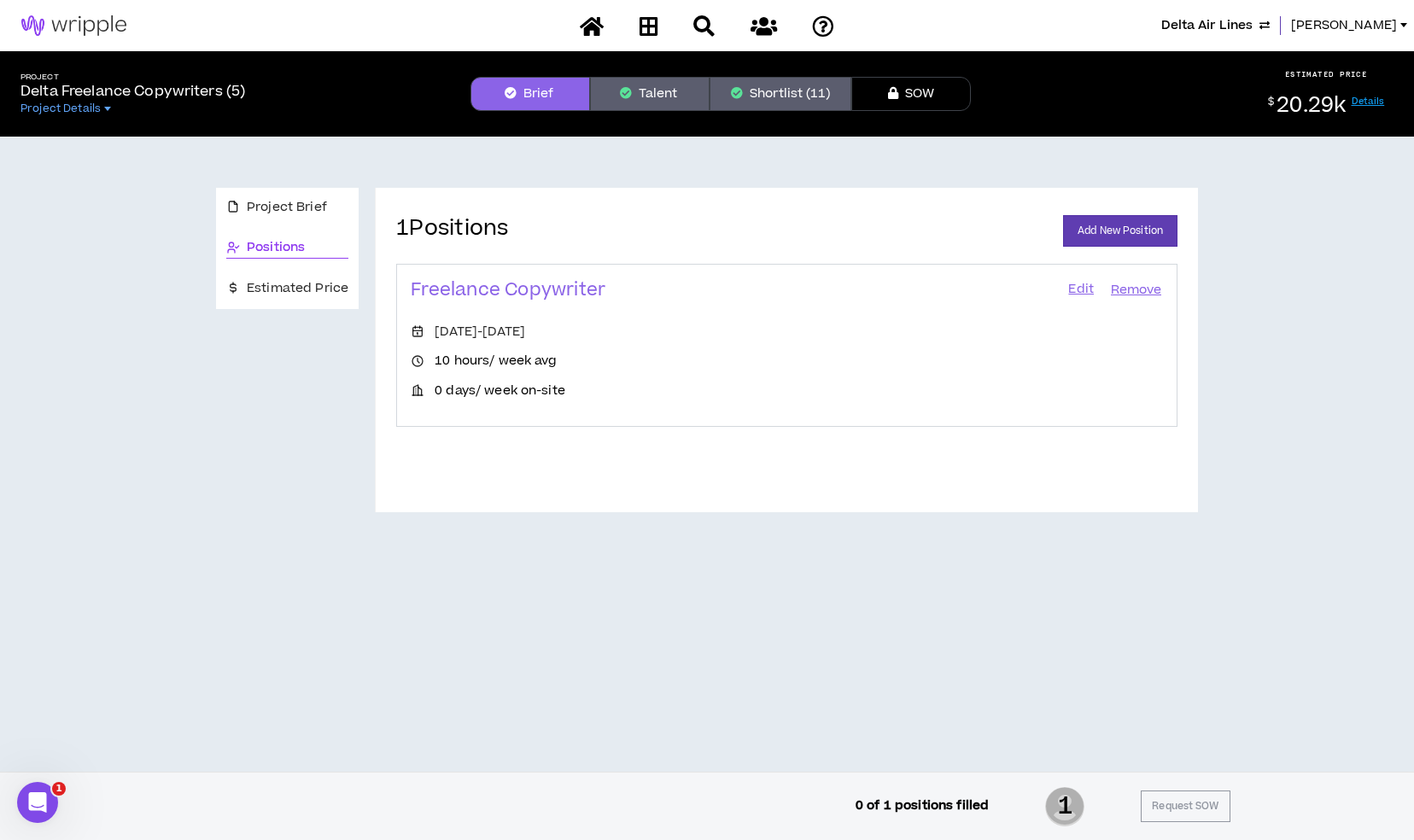
click at [1077, 291] on link "Edit" at bounding box center [1080, 291] width 29 height 24
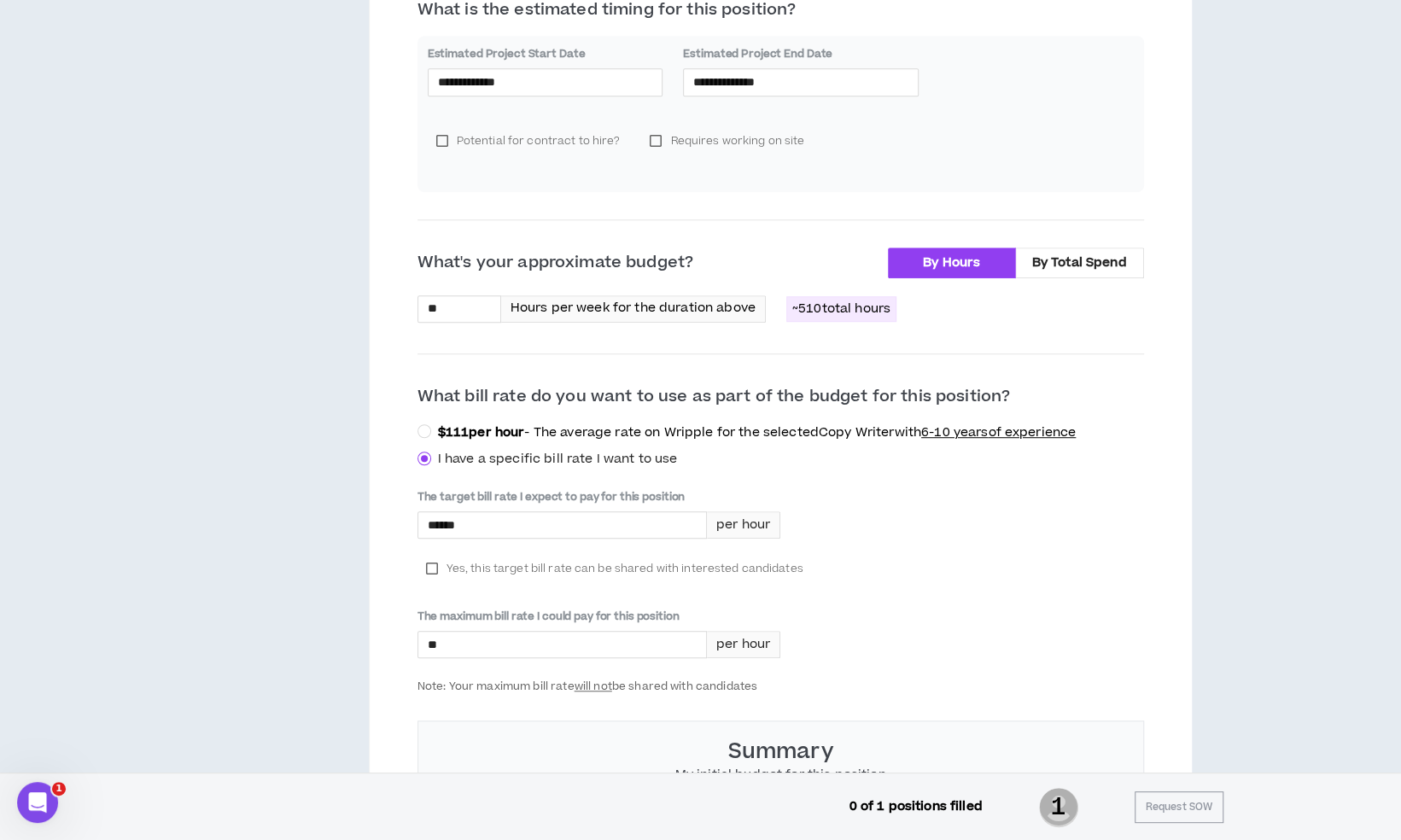
scroll to position [517, 0]
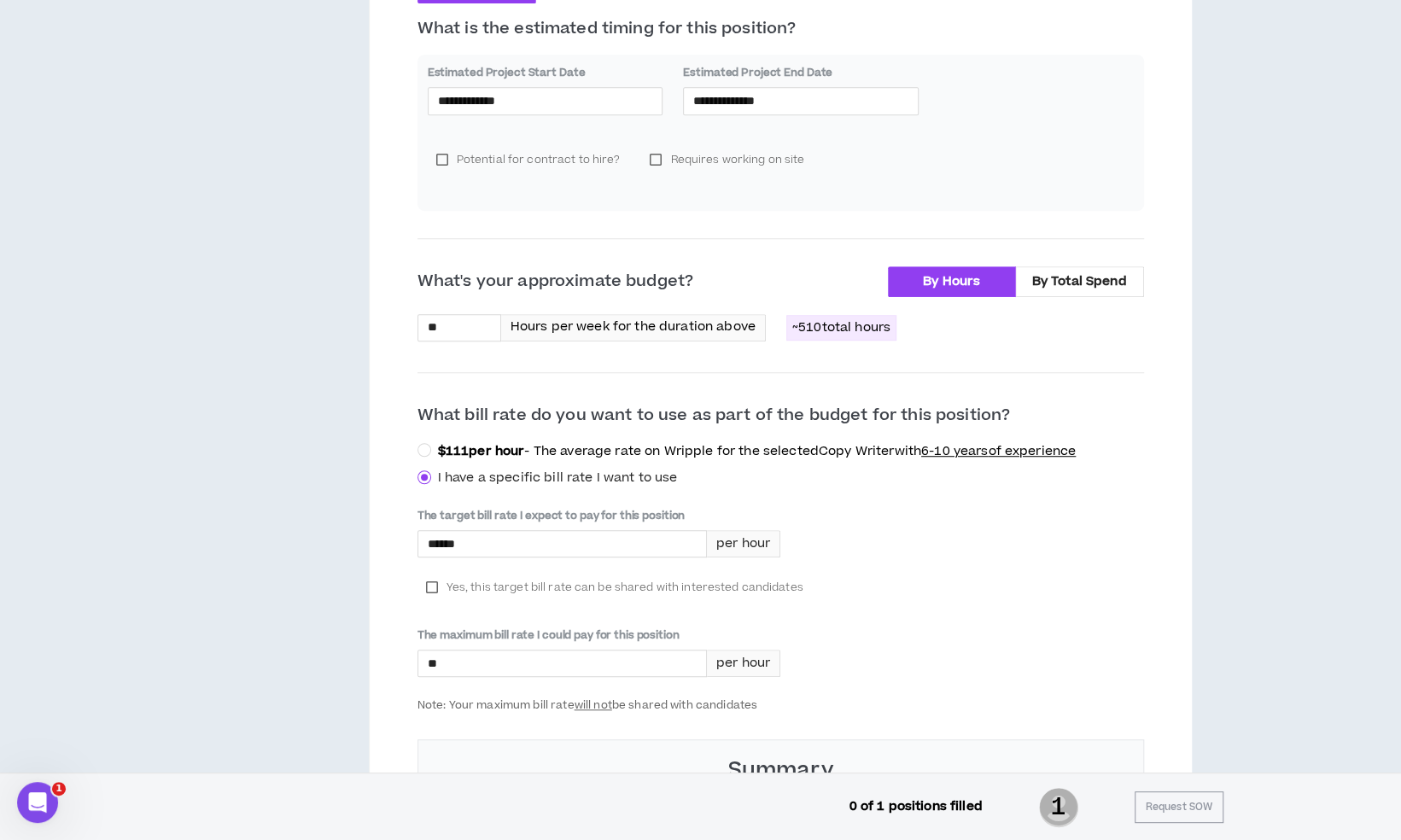
click at [820, 326] on p "~ 510 total hours" at bounding box center [841, 328] width 110 height 26
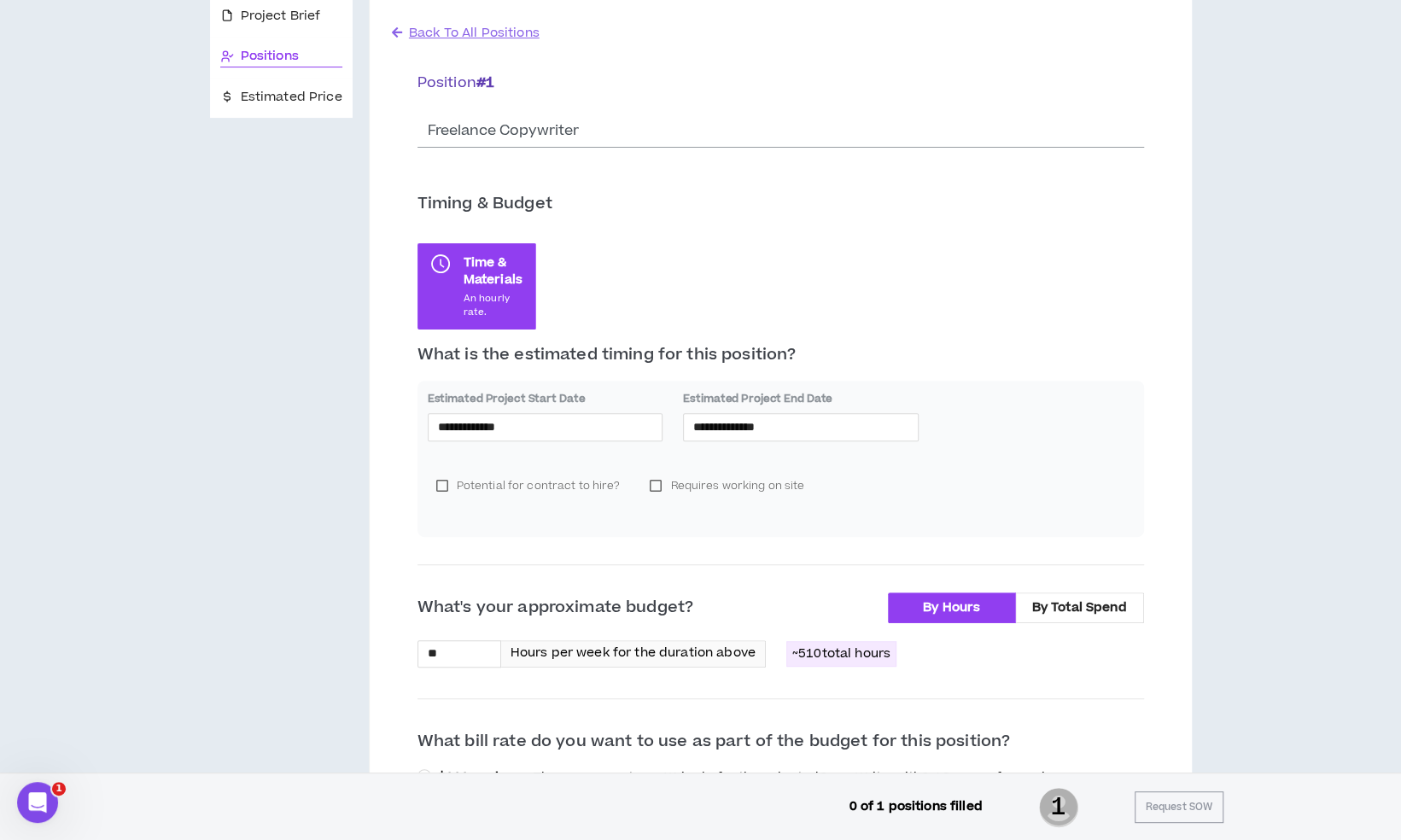
scroll to position [176, 0]
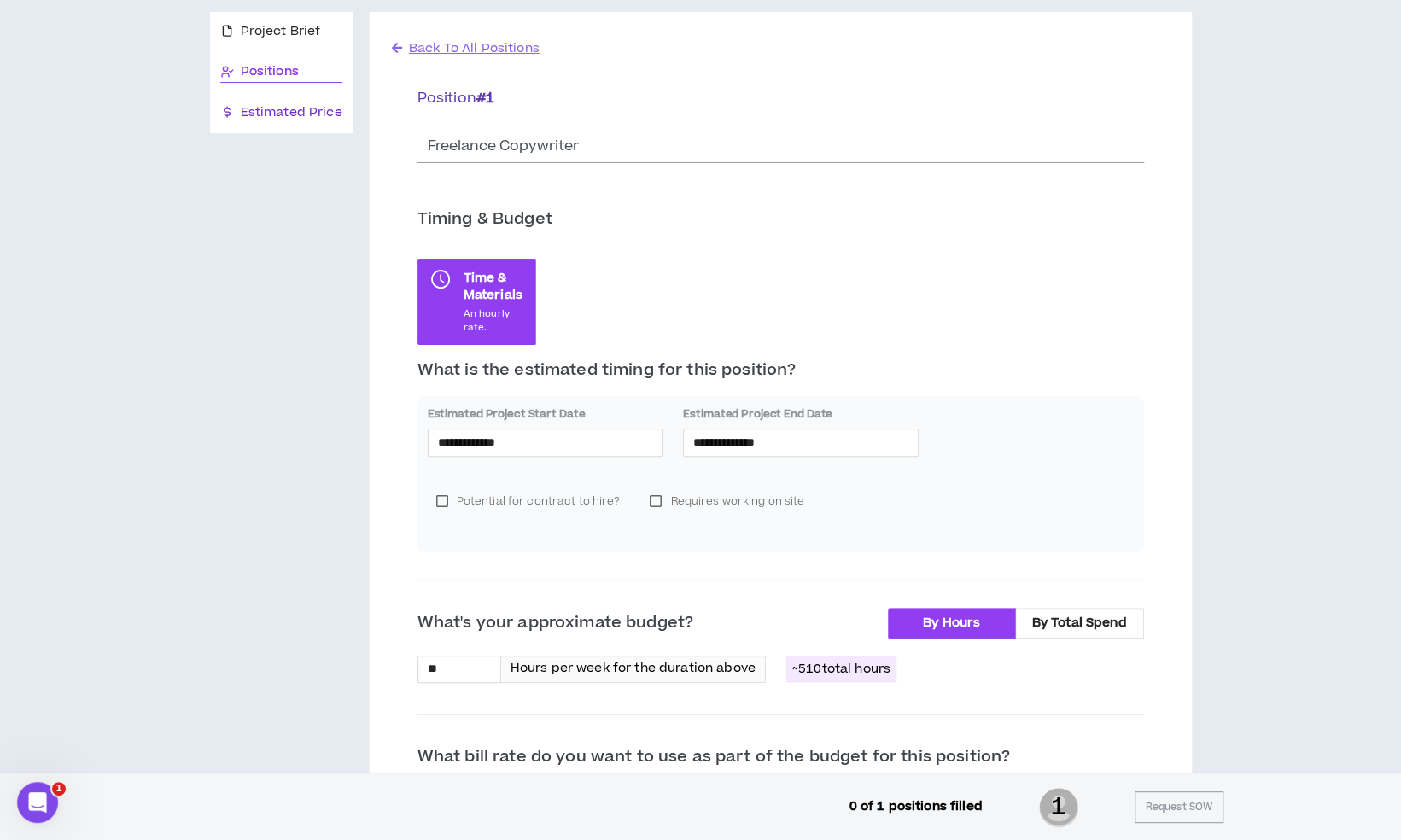
click at [264, 106] on span "Estimated Price" at bounding box center [292, 112] width 102 height 19
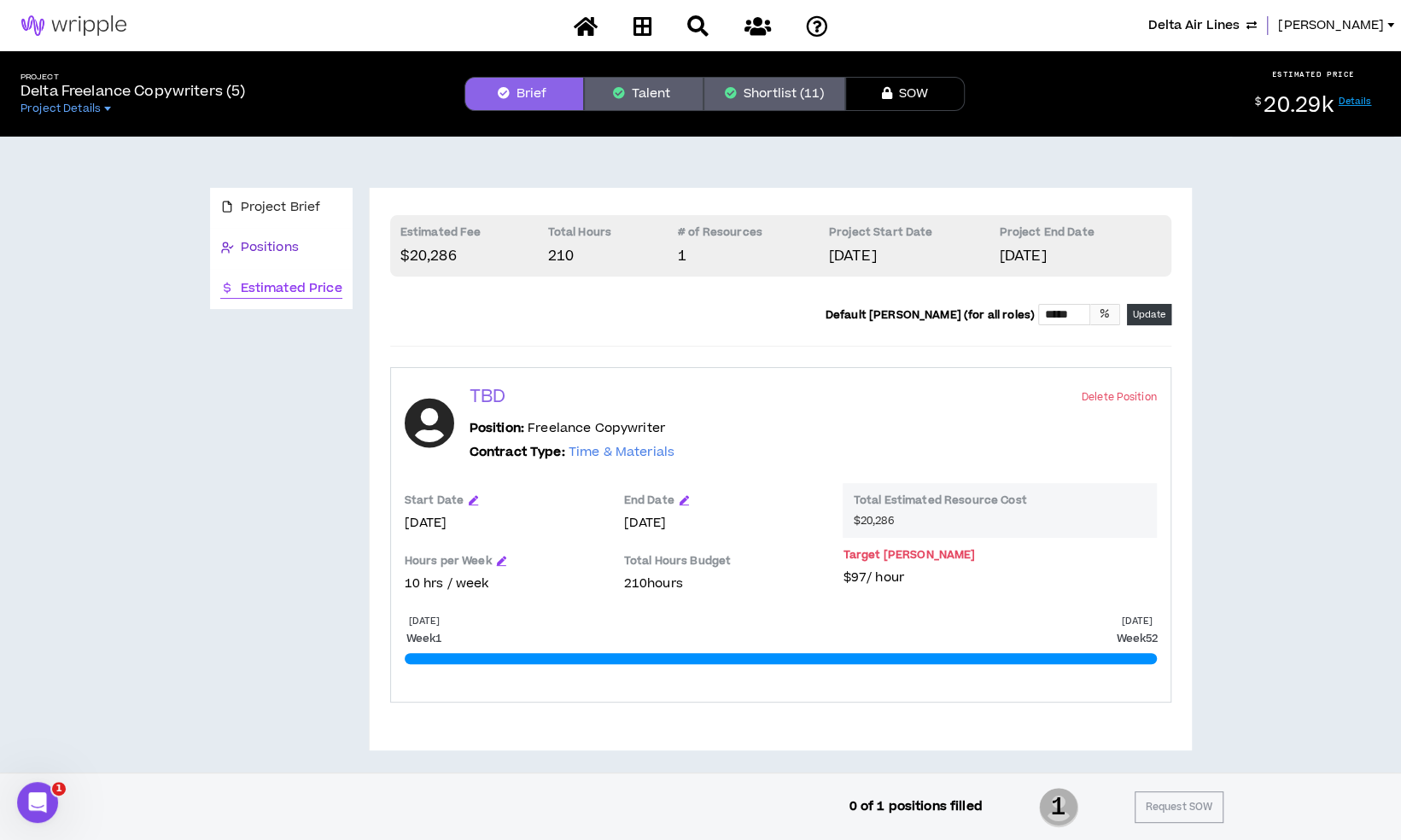
click at [332, 251] on div "Positions" at bounding box center [281, 247] width 122 height 19
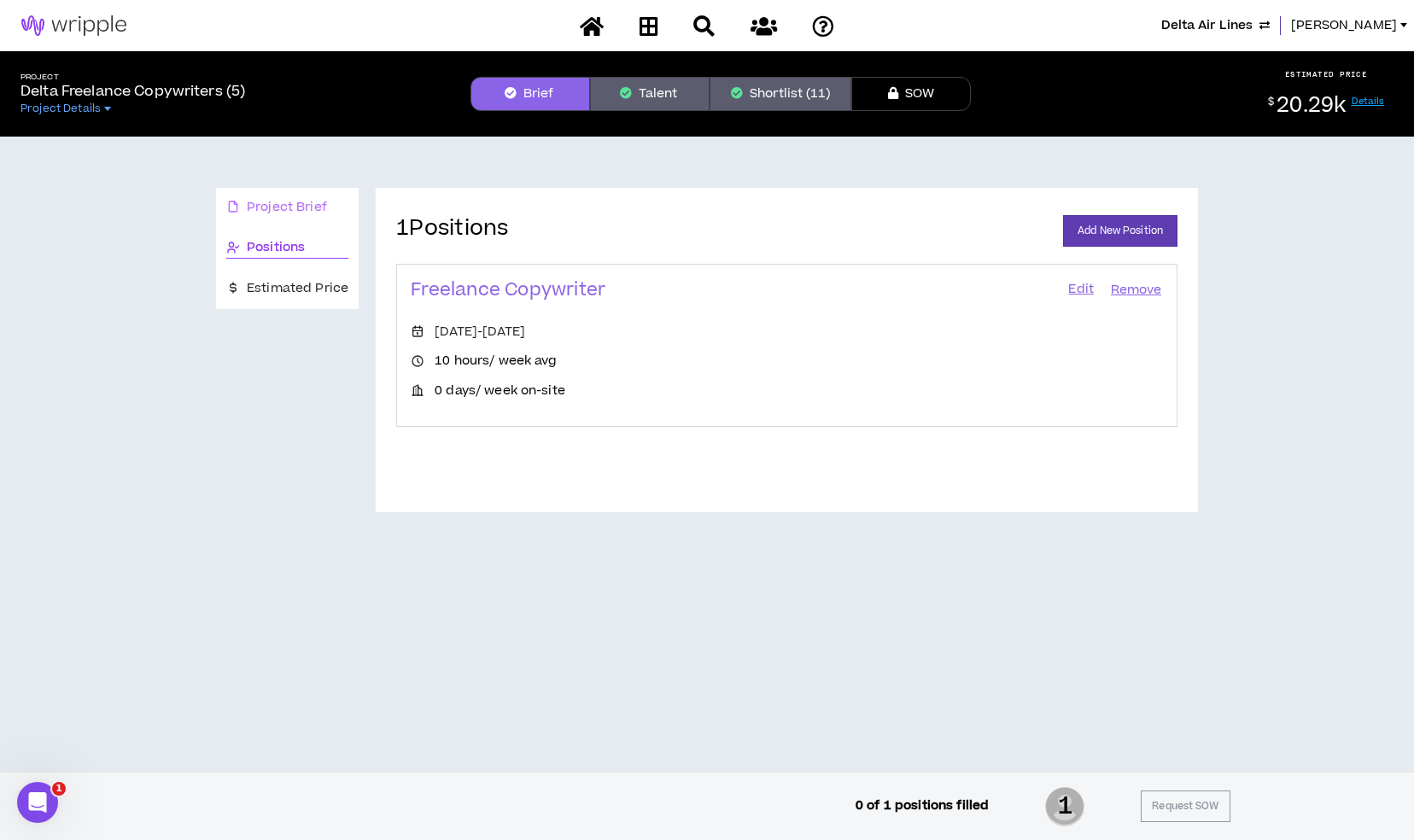
click at [332, 219] on div "Project Brief" at bounding box center [287, 208] width 143 height 40
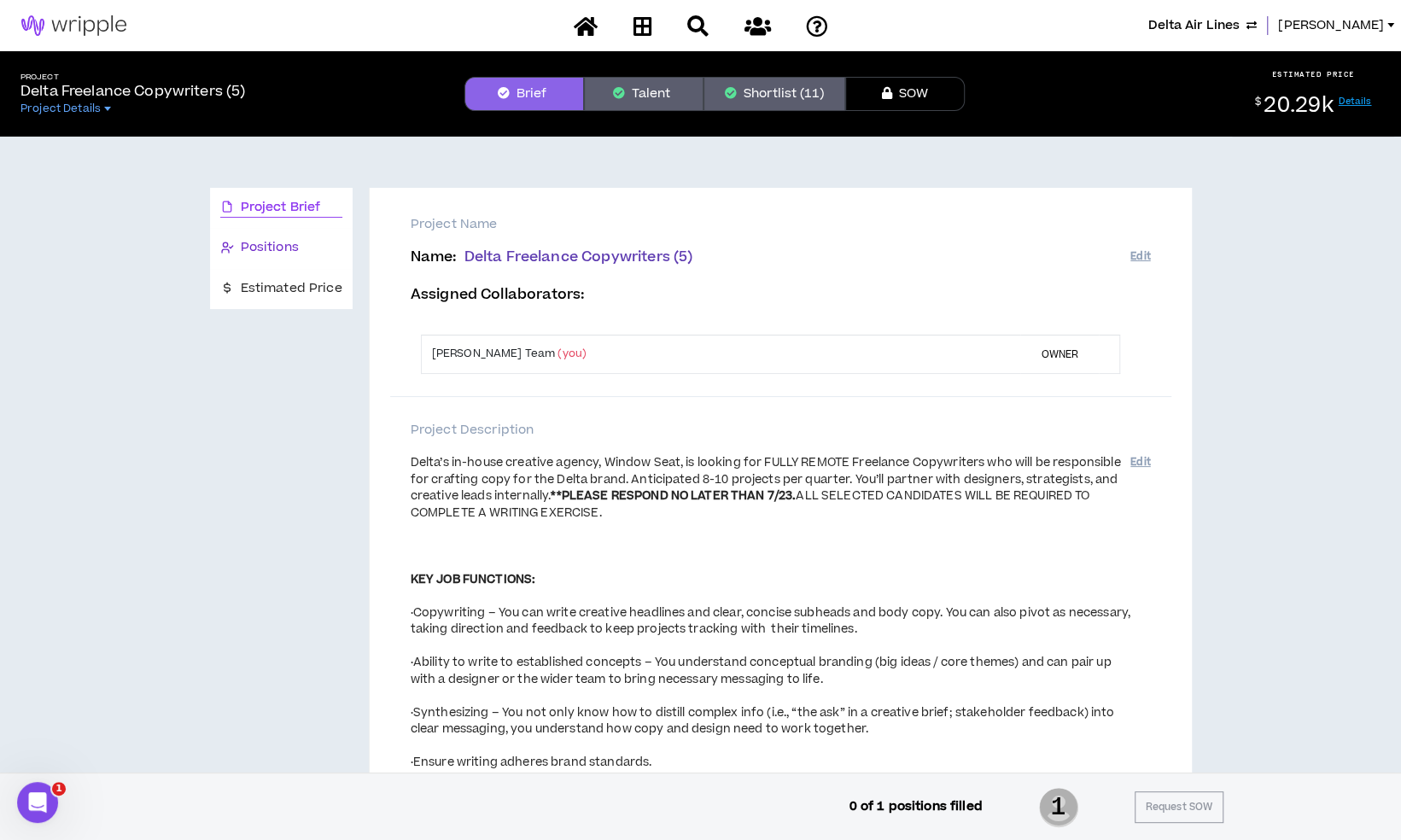
click at [323, 254] on div "Positions" at bounding box center [281, 247] width 122 height 19
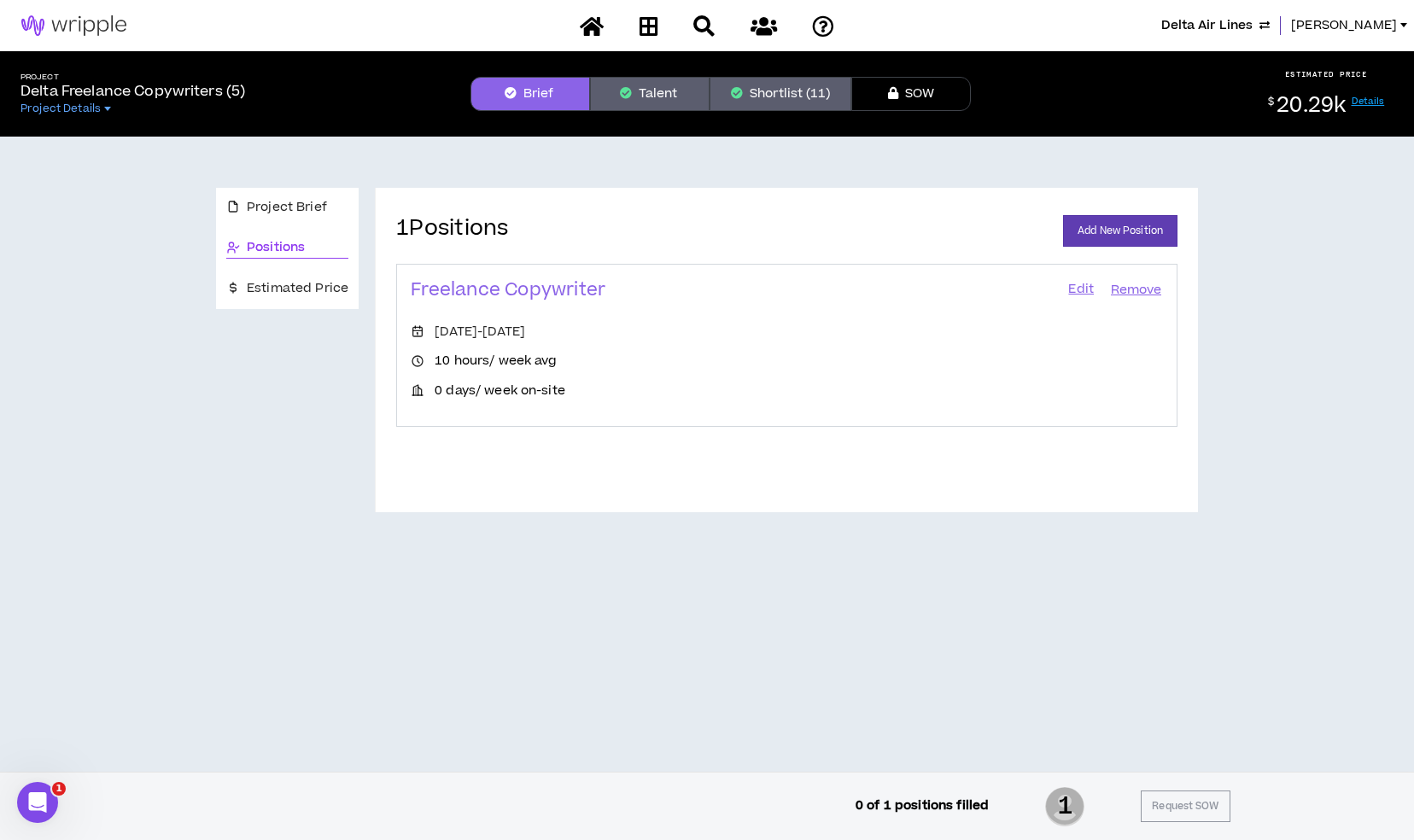
click at [1077, 286] on link "Edit" at bounding box center [1080, 291] width 29 height 24
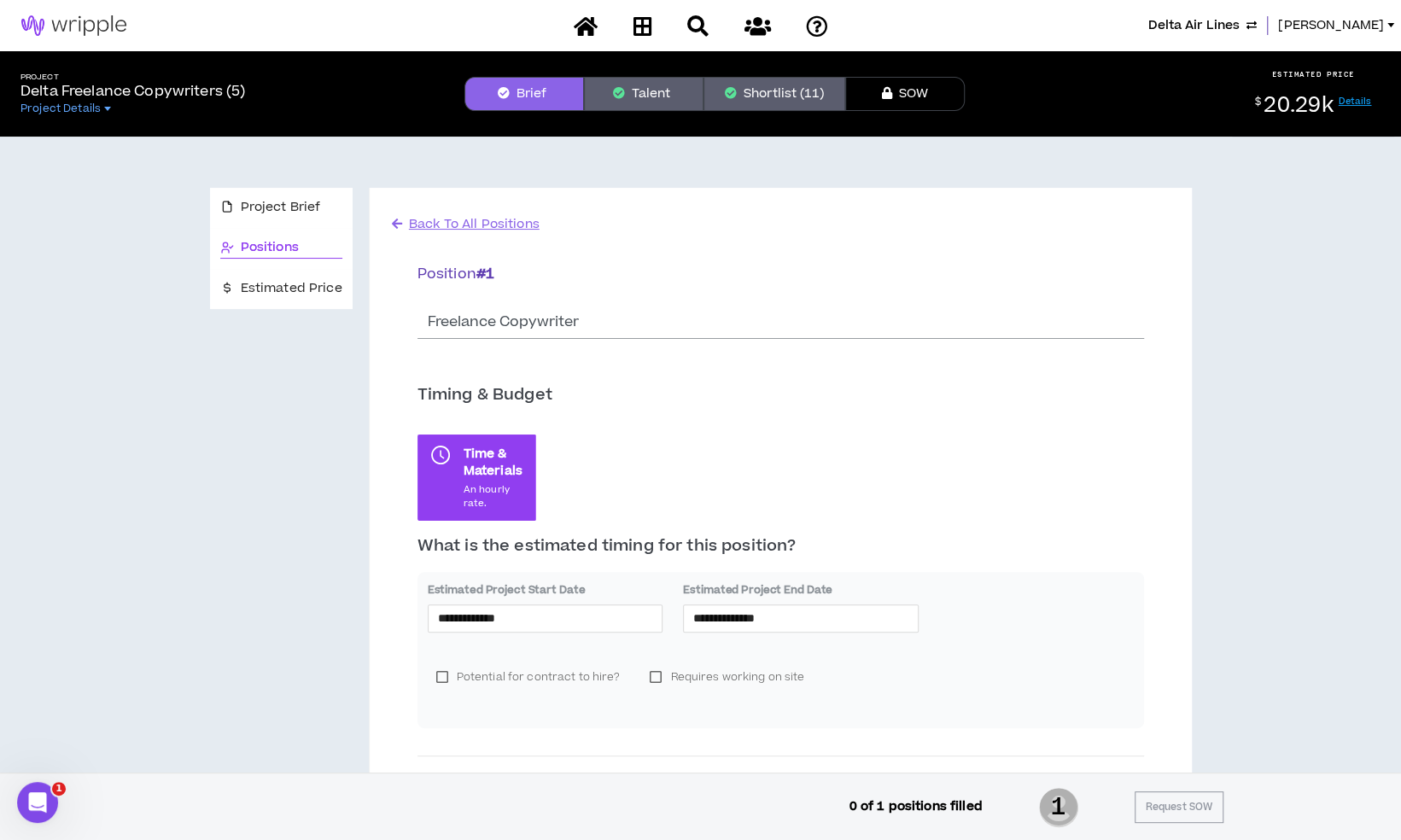
click at [796, 92] on button "Shortlist (11)" at bounding box center [774, 94] width 142 height 34
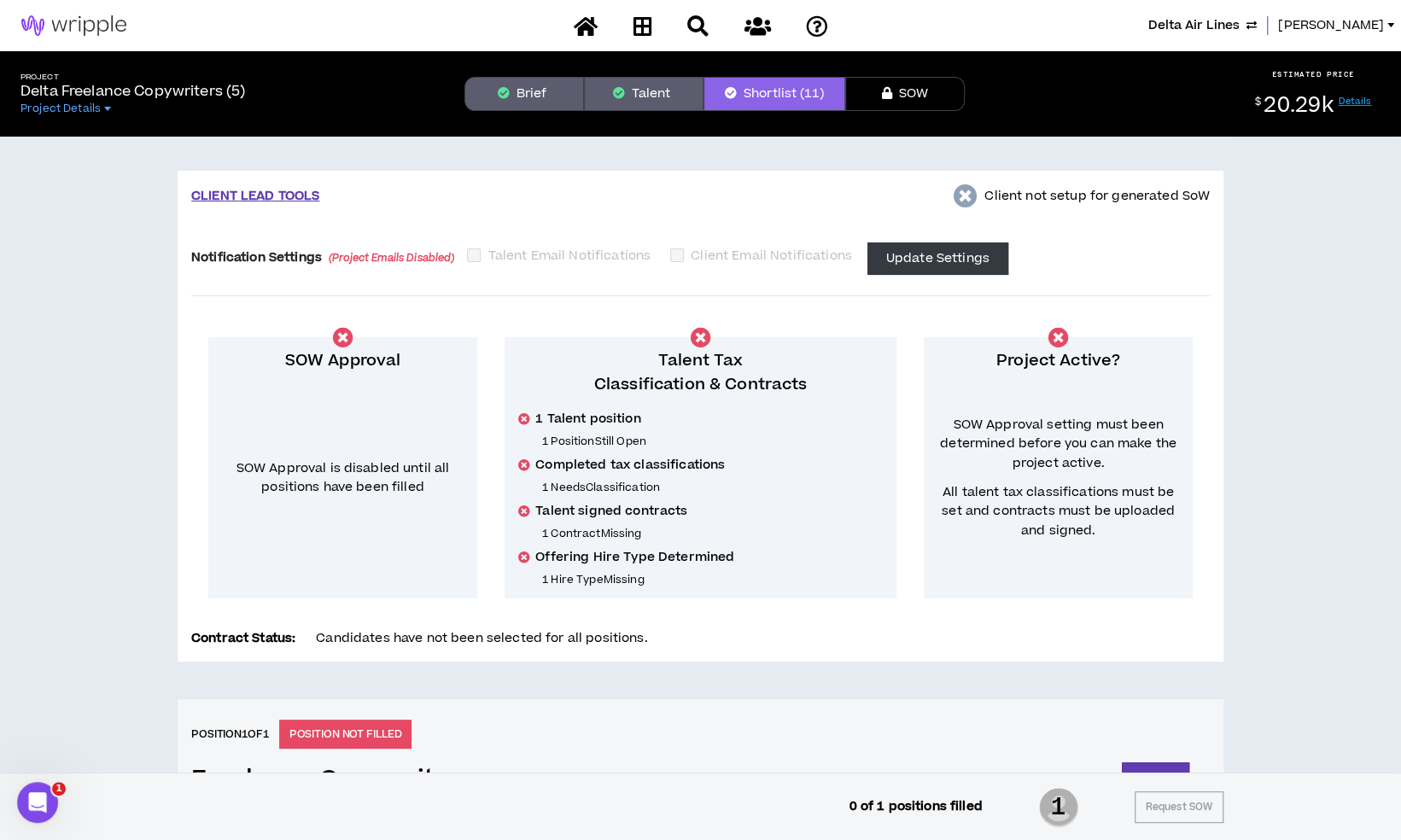
click at [537, 108] on button "Brief" at bounding box center [525, 94] width 120 height 34
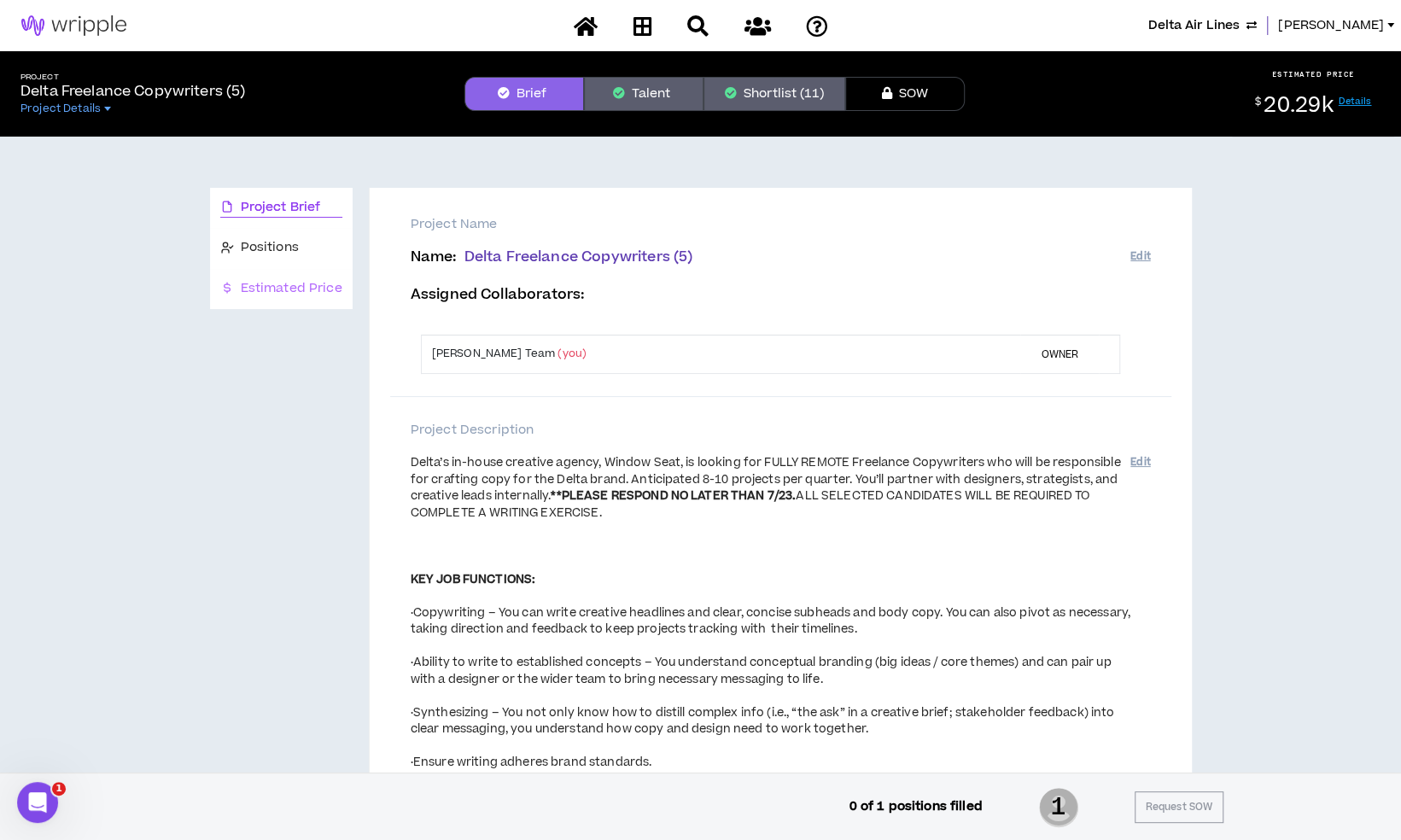
click at [312, 302] on div "Estimated Price" at bounding box center [281, 289] width 143 height 40
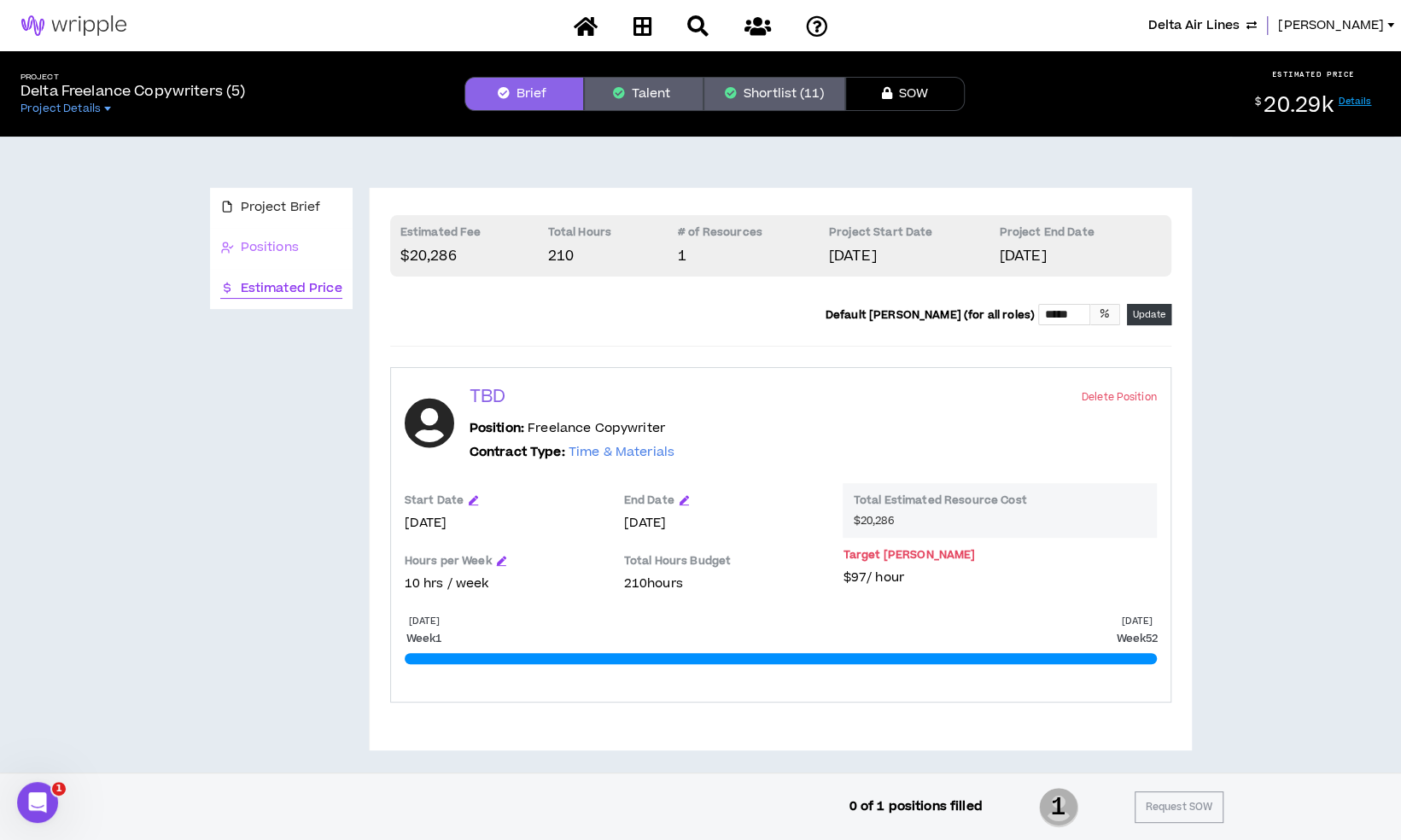
click at [318, 235] on div "Positions" at bounding box center [281, 248] width 143 height 40
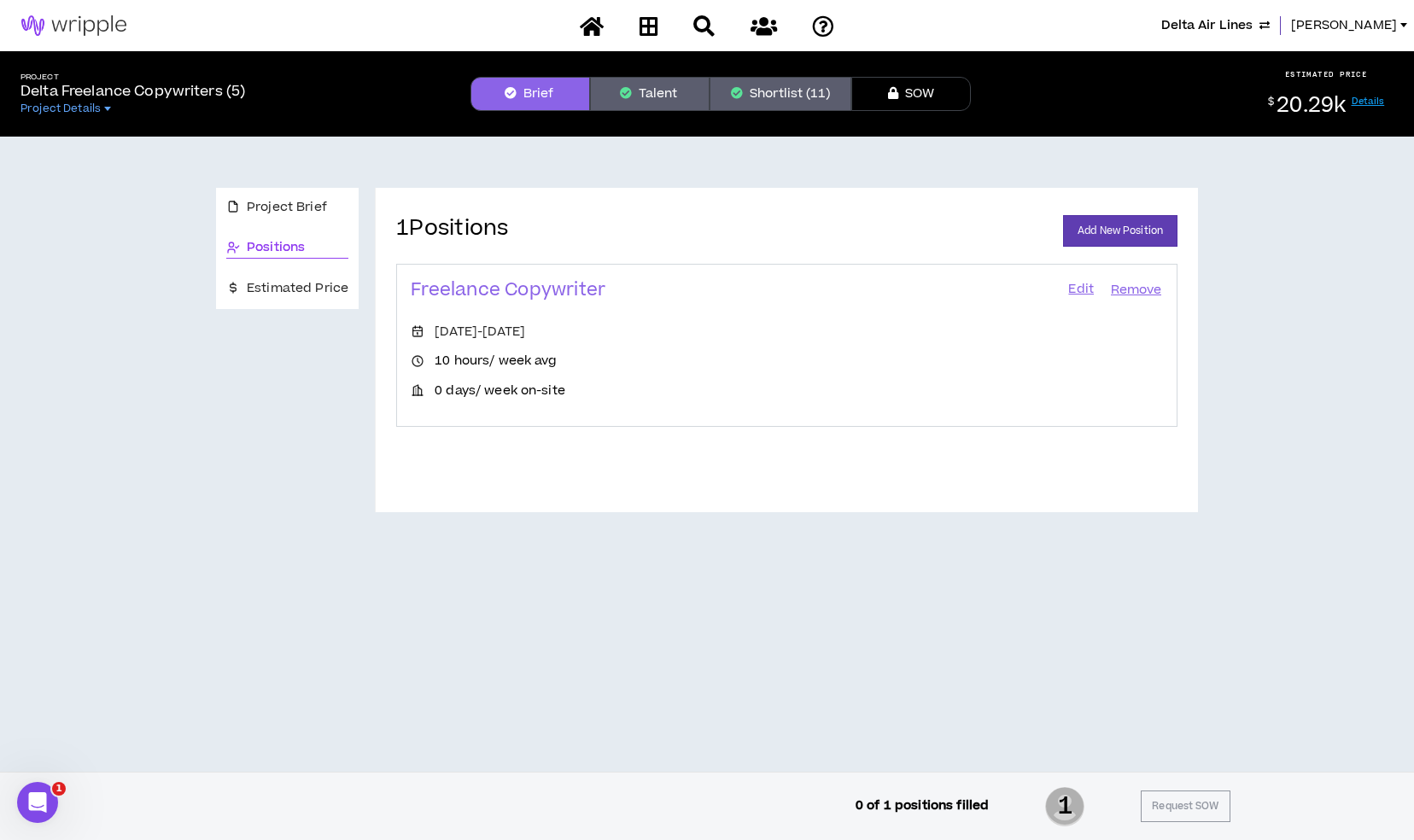
click at [1081, 291] on link "Edit" at bounding box center [1080, 291] width 29 height 24
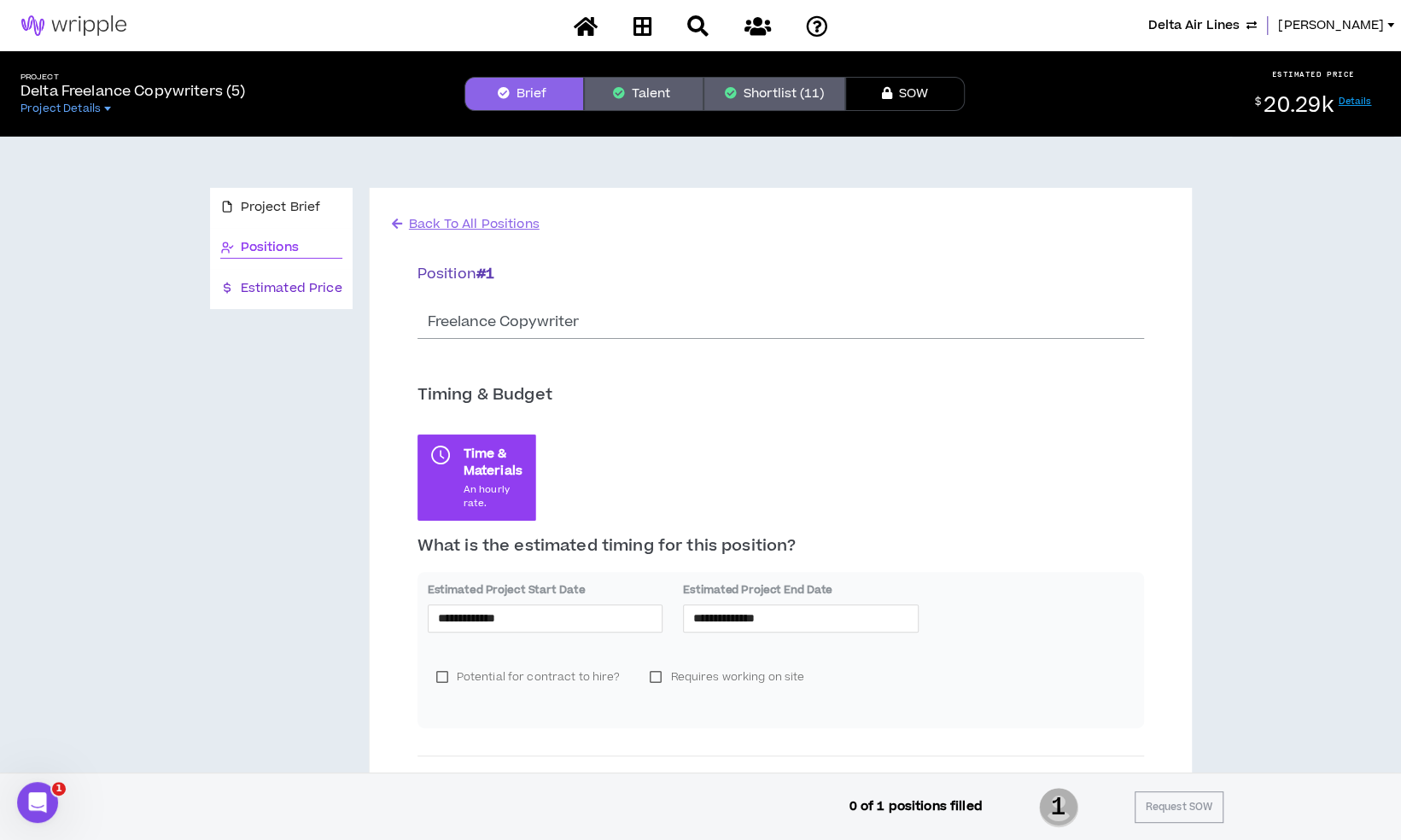
click at [308, 296] on span "Estimated Price" at bounding box center [292, 288] width 102 height 19
